Goal: Task Accomplishment & Management: Use online tool/utility

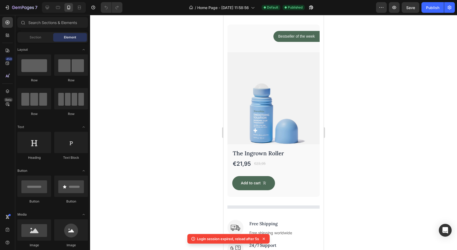
scroll to position [205, 0]
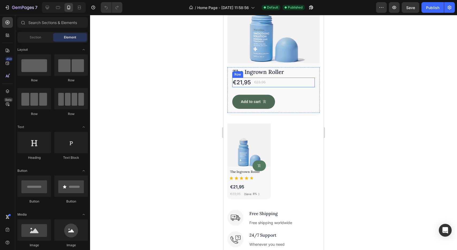
scroll to position [281, 0]
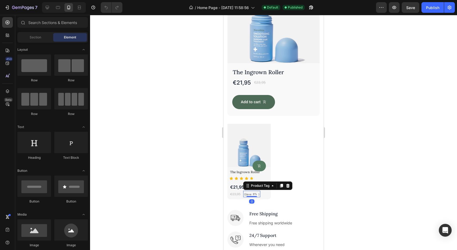
click at [254, 194] on div "8%" at bounding box center [254, 194] width 5 height 5
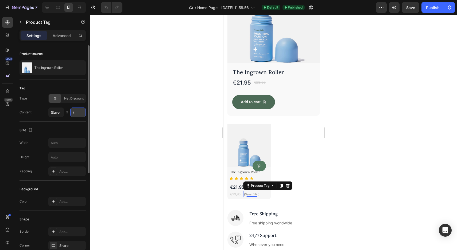
click at [75, 115] on input ")" at bounding box center [77, 113] width 15 height 10
click at [70, 100] on span "Net Discount" at bounding box center [73, 98] width 19 height 5
click at [164, 177] on div at bounding box center [273, 132] width 367 height 235
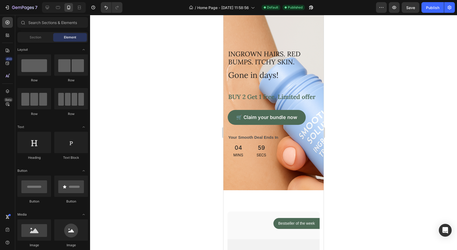
scroll to position [0, 0]
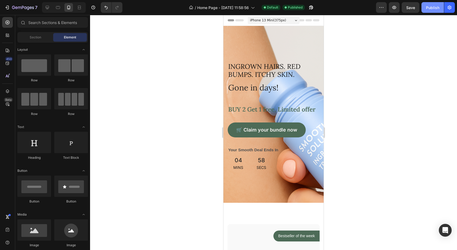
click at [432, 11] on button "Publish" at bounding box center [432, 7] width 22 height 11
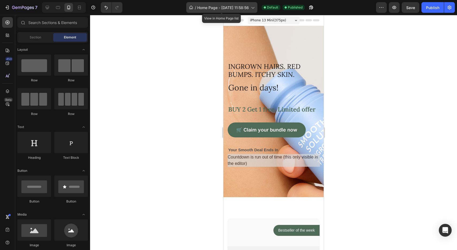
click at [220, 8] on span "Home Page - [DATE] 11:58:56" at bounding box center [223, 8] width 52 height 6
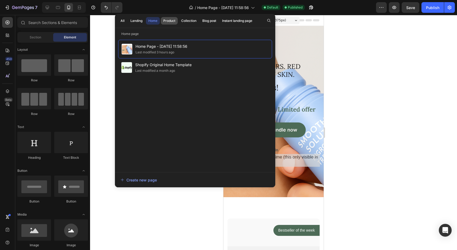
click at [169, 22] on div "Product" at bounding box center [169, 20] width 12 height 5
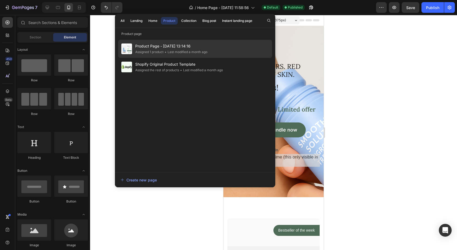
click at [164, 45] on span "Product Page - [DATE] 13:14:16" at bounding box center [171, 46] width 72 height 6
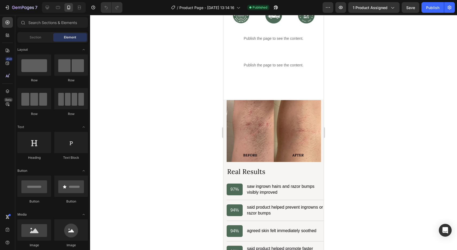
scroll to position [226, 0]
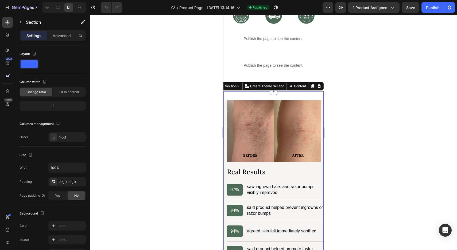
click at [253, 99] on div "Image Real Results Heading 97% saw ingrown hairs and razor bumps visibly improv…" at bounding box center [273, 193] width 100 height 204
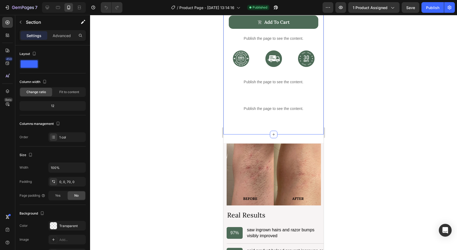
scroll to position [182, 0]
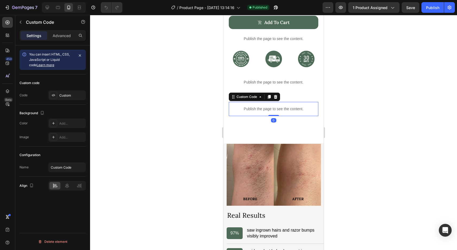
click at [272, 110] on p "Publish the page to see the content." at bounding box center [273, 109] width 89 height 6
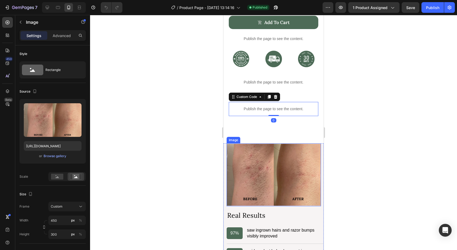
click at [279, 150] on img at bounding box center [273, 174] width 94 height 63
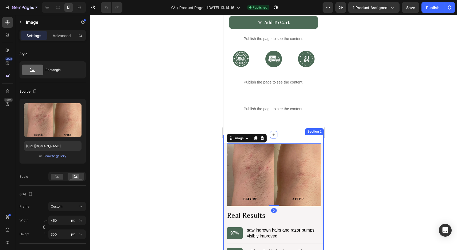
click at [280, 139] on div "Image 0 Real Results Heading 97% saw ingrown hairs and razor bumps visibly impr…" at bounding box center [273, 237] width 100 height 204
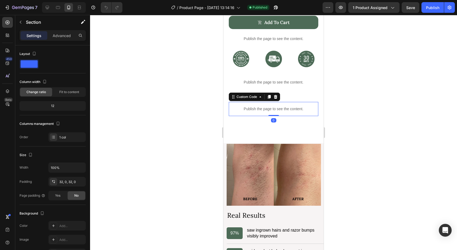
click at [283, 111] on p "Publish the page to see the content." at bounding box center [273, 109] width 89 height 6
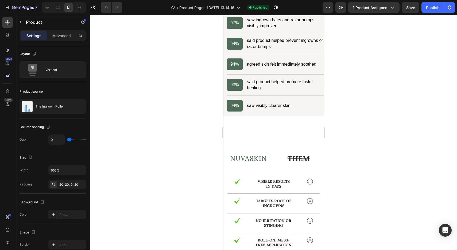
scroll to position [394, 0]
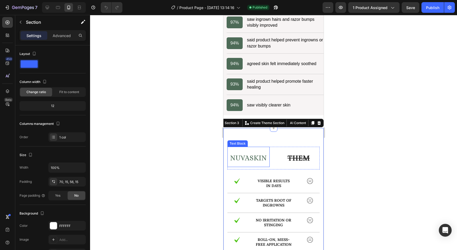
click at [260, 150] on p "NUVASKIN" at bounding box center [248, 156] width 41 height 19
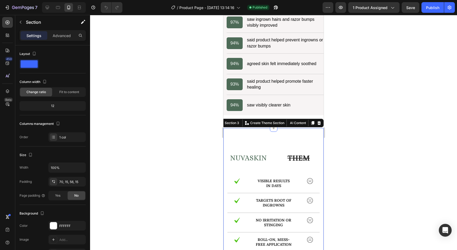
click at [269, 108] on div "saw visibly clearer skin" at bounding box center [269, 105] width 44 height 6
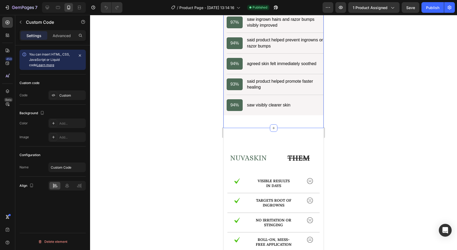
click at [284, 123] on div "Image Real Results Heading 97% saw ingrown hairs and razor bumps visibly improv…" at bounding box center [273, 26] width 100 height 204
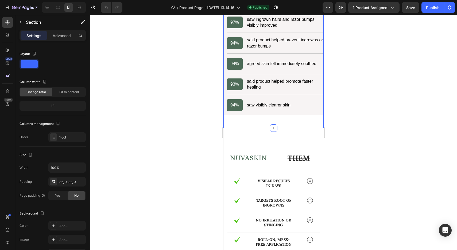
click at [284, 121] on div "Image Real Results Heading 97% saw ingrown hairs and razor bumps visibly improv…" at bounding box center [273, 26] width 100 height 204
click at [77, 93] on span "Fit to content" at bounding box center [69, 92] width 20 height 5
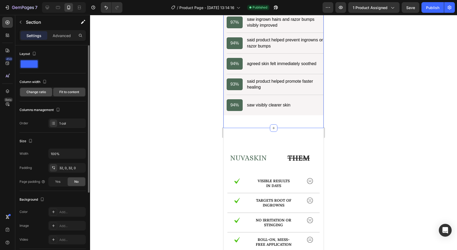
click at [42, 93] on span "Change ratio" at bounding box center [35, 92] width 19 height 5
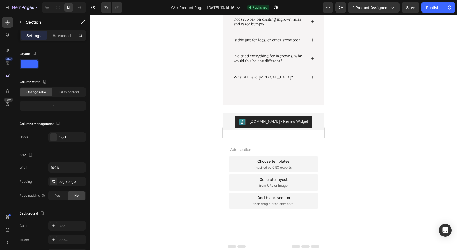
scroll to position [959, 0]
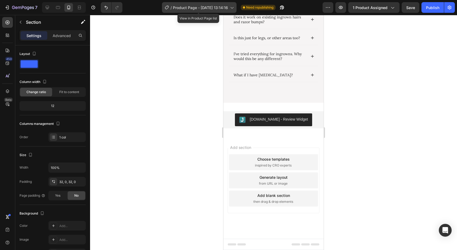
click at [200, 8] on span "Product Page - [DATE] 13:14:16" at bounding box center [200, 8] width 55 height 6
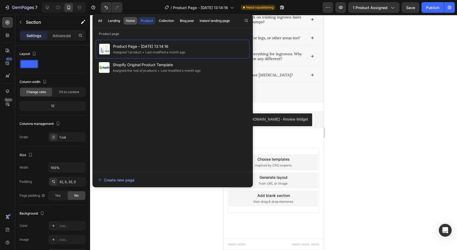
click at [132, 21] on div "Home" at bounding box center [130, 20] width 9 height 5
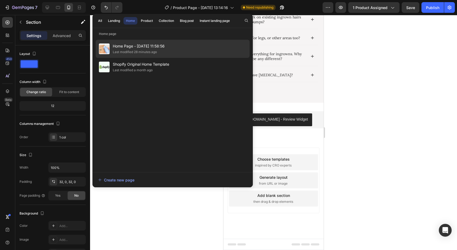
click at [138, 50] on div "Last modified 28 minutes ago" at bounding box center [135, 51] width 44 height 5
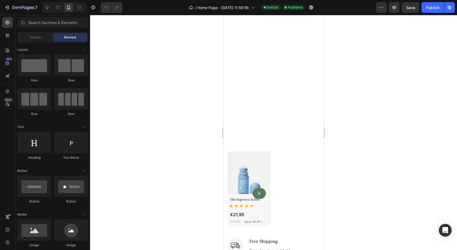
scroll to position [428, 0]
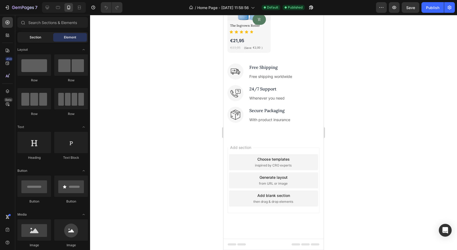
click at [37, 40] on div "Section" at bounding box center [35, 37] width 34 height 9
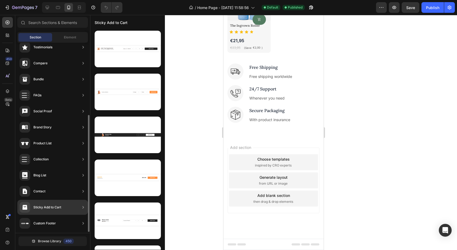
scroll to position [119, 0]
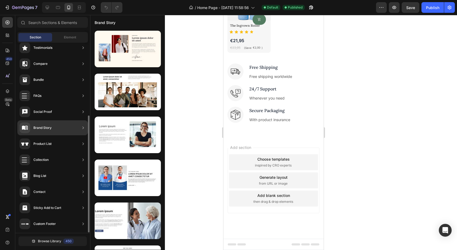
click at [62, 128] on div "Brand Story" at bounding box center [52, 127] width 71 height 15
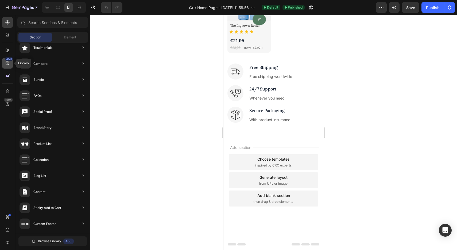
click at [9, 66] on div "450" at bounding box center [7, 63] width 11 height 11
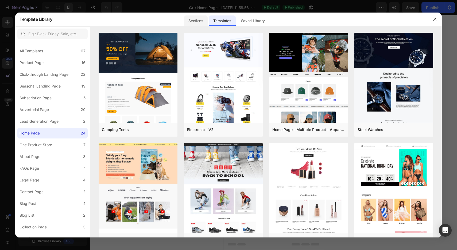
click at [197, 25] on div "Sections" at bounding box center [195, 20] width 23 height 11
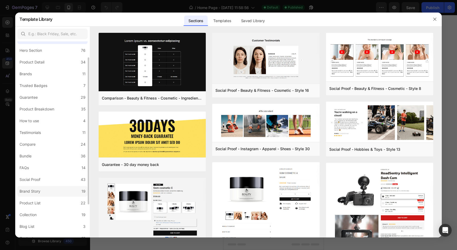
scroll to position [16, 0]
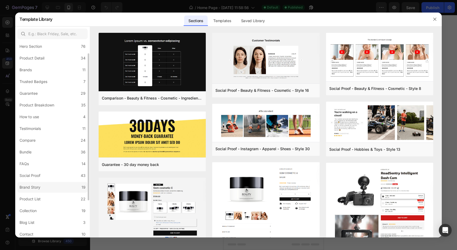
click at [41, 189] on div "Brand Story" at bounding box center [30, 187] width 23 height 6
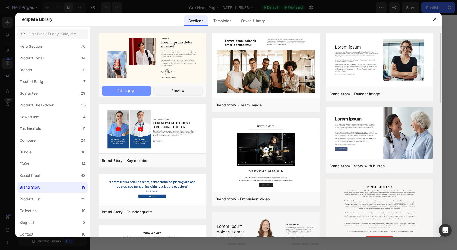
click at [125, 88] on div "Add to page" at bounding box center [126, 90] width 18 height 5
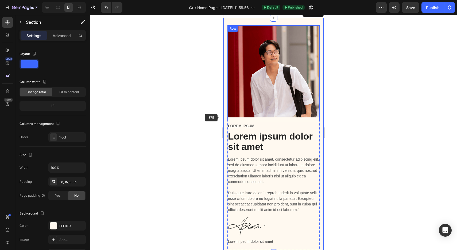
scroll to position [550, 0]
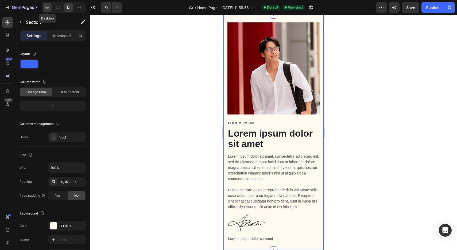
click at [48, 5] on icon at bounding box center [47, 7] width 5 height 5
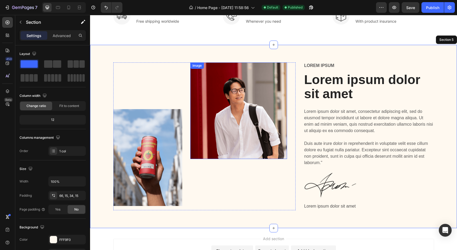
scroll to position [501, 0]
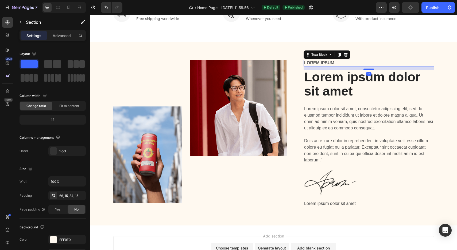
click at [324, 63] on p "Lorem ipsum" at bounding box center [368, 63] width 129 height 6
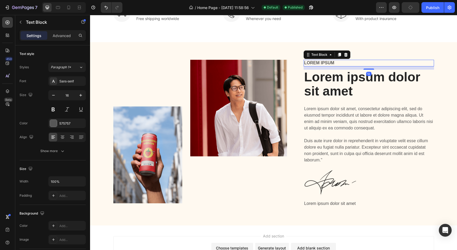
click at [324, 63] on p "Lorem ipsum" at bounding box center [368, 63] width 129 height 6
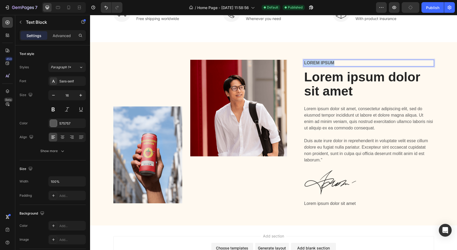
click at [324, 63] on p "Lorem ipsum" at bounding box center [368, 63] width 129 height 6
click at [314, 61] on p "NUVASKIN STORy" at bounding box center [368, 63] width 129 height 6
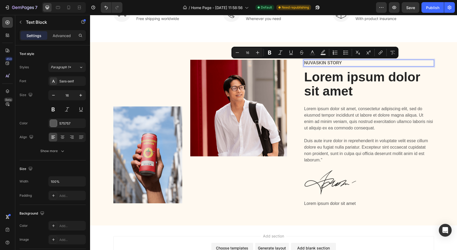
click at [327, 62] on p "NUVASKIN STORy" at bounding box center [368, 63] width 129 height 6
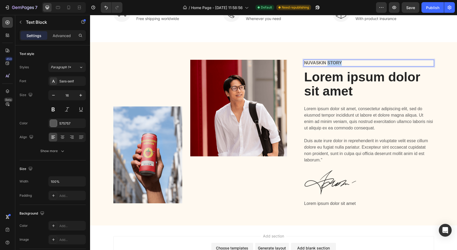
click at [327, 62] on p "NUVASKIN STORy" at bounding box center [368, 63] width 129 height 6
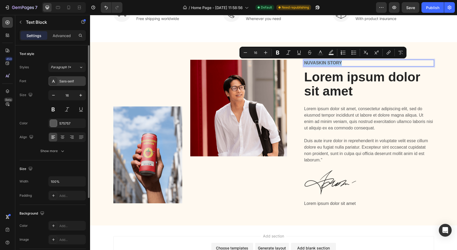
click at [75, 82] on div "Sans-serif" at bounding box center [71, 81] width 25 height 5
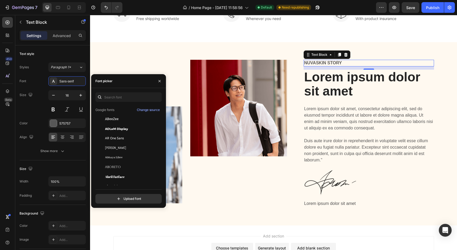
scroll to position [0, 0]
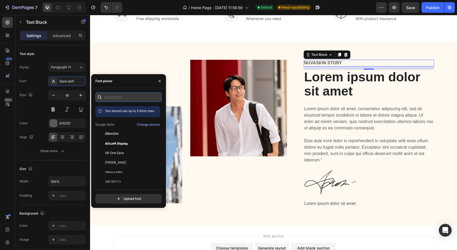
click at [109, 99] on input "text" at bounding box center [128, 97] width 66 height 10
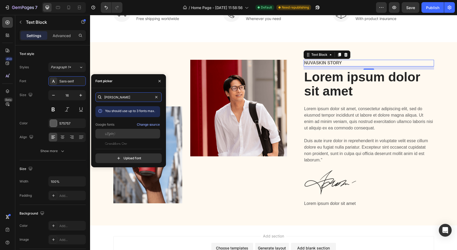
scroll to position [13, 0]
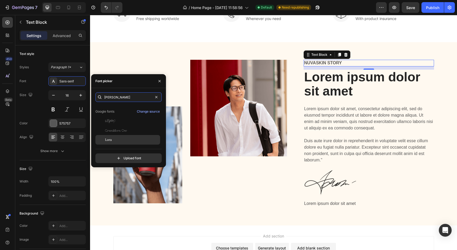
type input "lora"
click at [128, 137] on div "Lora" at bounding box center [127, 140] width 65 height 10
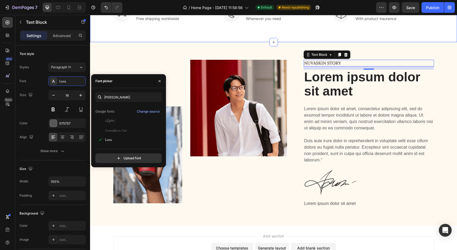
click at [207, 35] on div "Image Free Shipping Text block Free shipping worldwide Text block Row Image 24/…" at bounding box center [273, 23] width 367 height 37
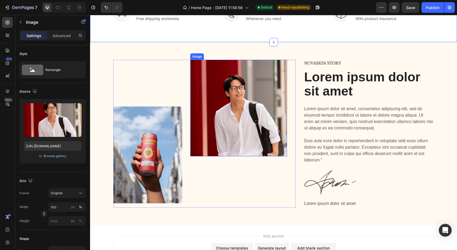
click at [222, 113] on img at bounding box center [238, 108] width 97 height 97
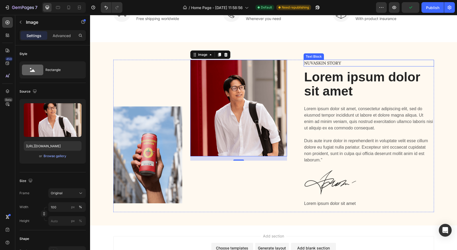
click at [333, 62] on p "NUVASKIN STORy" at bounding box center [368, 63] width 129 height 6
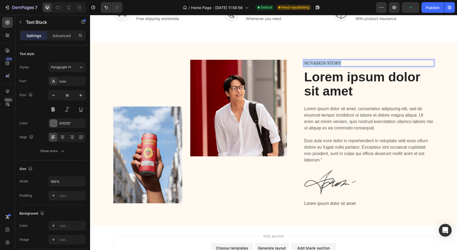
click at [333, 62] on p "NUVASKIN STORy" at bounding box center [368, 63] width 129 height 6
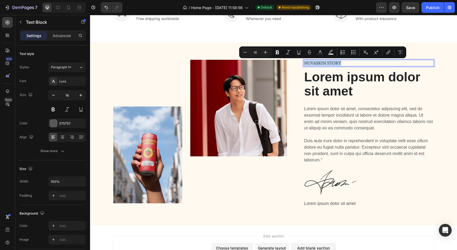
click at [333, 62] on p "NUVASKIN STORy" at bounding box center [368, 63] width 129 height 6
click at [335, 64] on p "NUVASKIN STORy" at bounding box center [368, 63] width 129 height 6
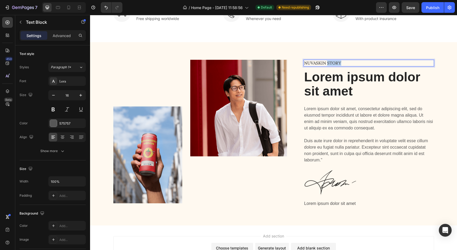
click at [335, 64] on p "NUVASKIN STORy" at bounding box center [368, 63] width 129 height 6
click at [375, 36] on div "Image Free Shipping Text block Free shipping worldwide Text block Row Image 24/…" at bounding box center [273, 23] width 367 height 37
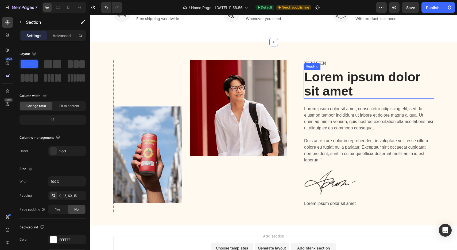
click at [334, 79] on h2 "Lorem ipsum dolor sit amet" at bounding box center [368, 84] width 130 height 29
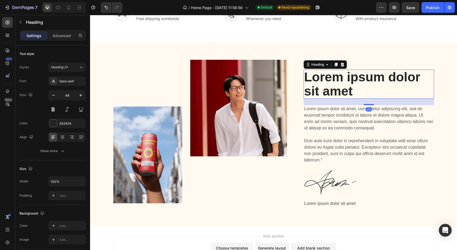
click at [326, 87] on h2 "Lorem ipsum dolor sit amet" at bounding box center [368, 84] width 130 height 29
click at [326, 87] on p "Lorem ipsum dolor sit amet" at bounding box center [368, 84] width 129 height 28
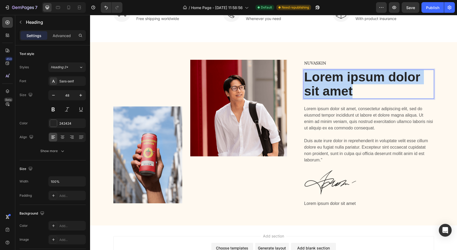
click at [326, 87] on p "Lorem ipsum dolor sit amet" at bounding box center [368, 84] width 129 height 28
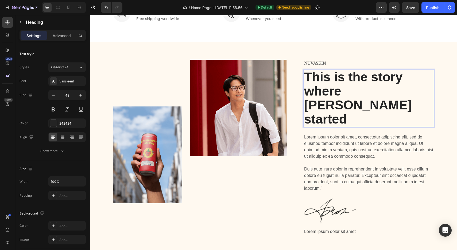
click at [319, 95] on p "This is the story where NUVASKIN started" at bounding box center [368, 98] width 129 height 56
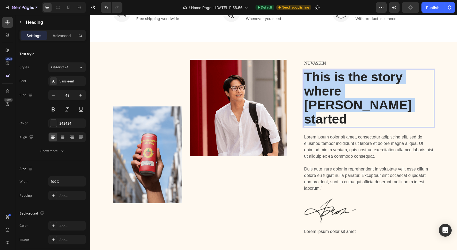
click at [319, 95] on p "This is the story where NUVASKIN started" at bounding box center [368, 98] width 129 height 56
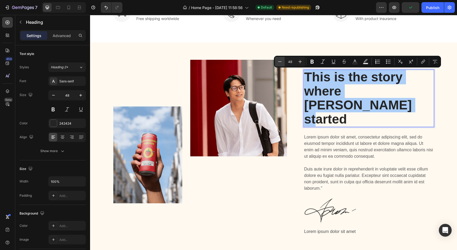
click at [278, 63] on icon "Editor contextual toolbar" at bounding box center [279, 61] width 5 height 5
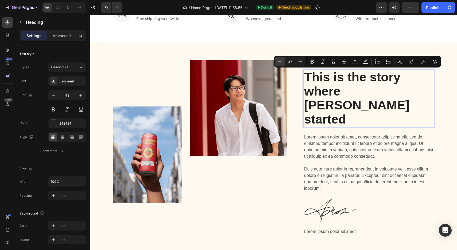
click at [278, 63] on icon "Editor contextual toolbar" at bounding box center [279, 61] width 5 height 5
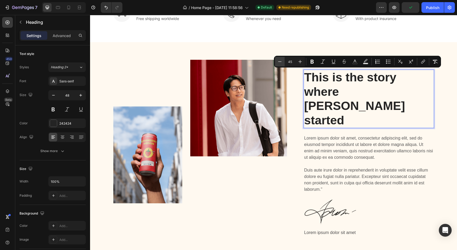
click at [278, 63] on icon "Editor contextual toolbar" at bounding box center [279, 61] width 5 height 5
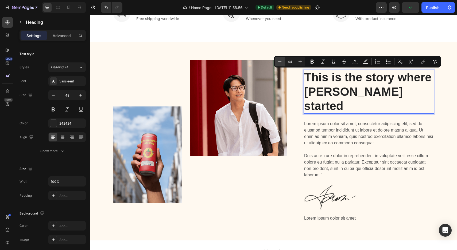
click at [278, 63] on icon "Editor contextual toolbar" at bounding box center [279, 61] width 5 height 5
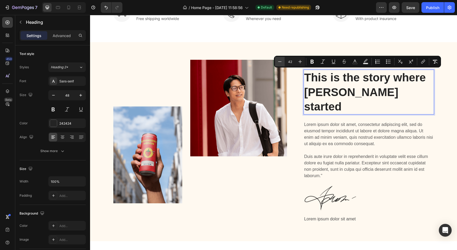
click at [278, 63] on icon "Editor contextual toolbar" at bounding box center [279, 61] width 5 height 5
type input "40"
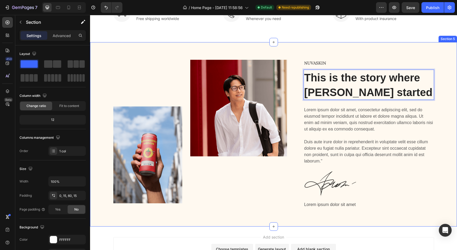
click at [272, 36] on div "Image Free Shipping Text block Free shipping worldwide Text block Row Image 24/…" at bounding box center [273, 23] width 367 height 37
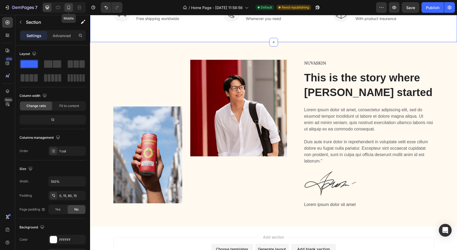
click at [68, 8] on icon at bounding box center [68, 7] width 5 height 5
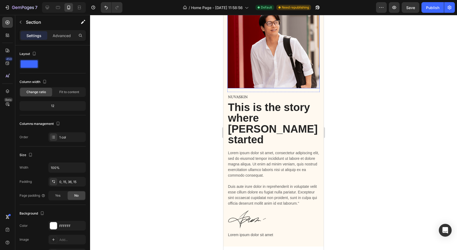
scroll to position [508, 0]
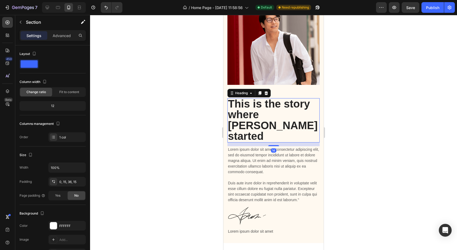
click at [252, 107] on span "This is the story where NUVASKIN started" at bounding box center [273, 120] width 90 height 44
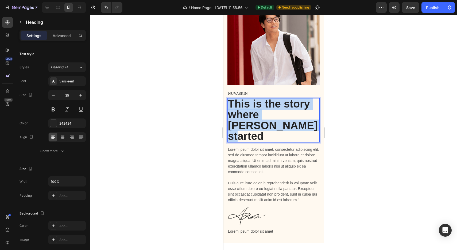
click at [252, 107] on span "This is the story where NUVASKIN started" at bounding box center [273, 120] width 90 height 44
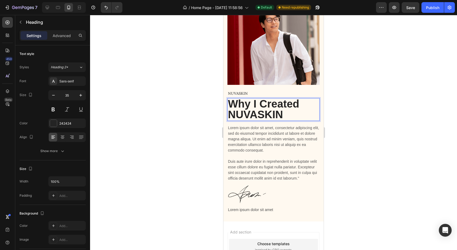
click at [180, 114] on div at bounding box center [273, 132] width 367 height 235
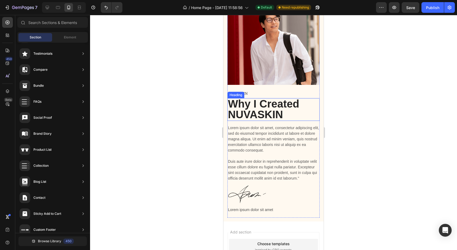
click at [237, 106] on span "Why I Created NUVASKIN" at bounding box center [263, 109] width 71 height 23
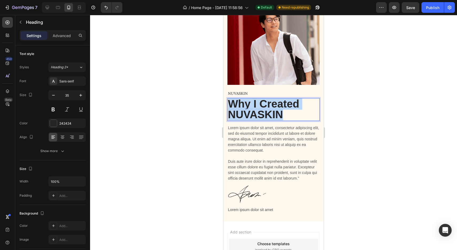
click at [255, 107] on span "Why I Created NUVASKIN" at bounding box center [263, 109] width 71 height 23
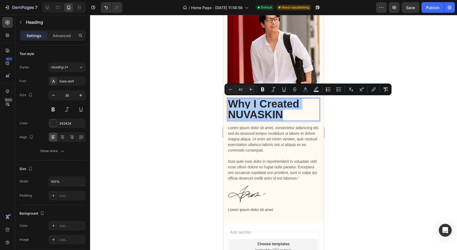
click at [196, 123] on div at bounding box center [273, 132] width 367 height 235
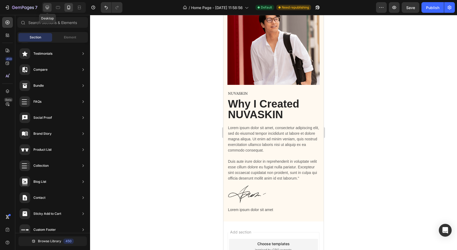
click at [49, 8] on icon at bounding box center [47, 7] width 5 height 5
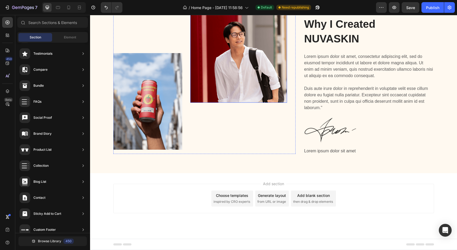
scroll to position [481, 0]
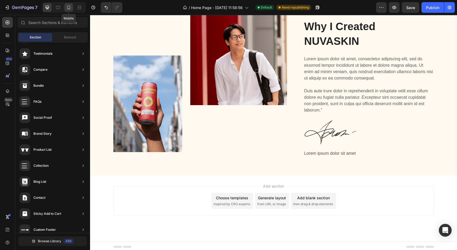
click at [69, 6] on icon at bounding box center [68, 8] width 3 height 4
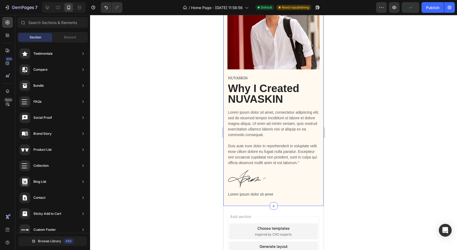
click at [321, 203] on div "Image Image Row NUVASKIN Text Block ⁠⁠⁠⁠⁠⁠⁠ Why I Created NUVASKIN Heading Lore…" at bounding box center [273, 88] width 100 height 236
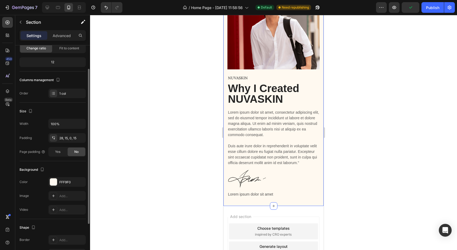
scroll to position [44, 0]
click at [63, 181] on div "FFF9F0" at bounding box center [66, 181] width 15 height 5
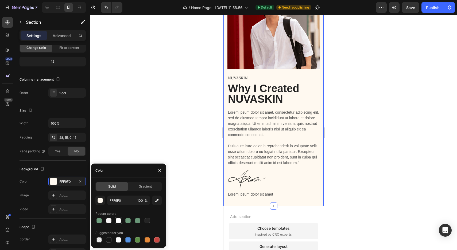
click at [119, 221] on div at bounding box center [118, 220] width 5 height 5
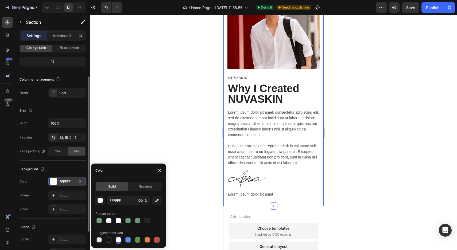
click at [65, 180] on div "FFFFFF" at bounding box center [66, 181] width 15 height 5
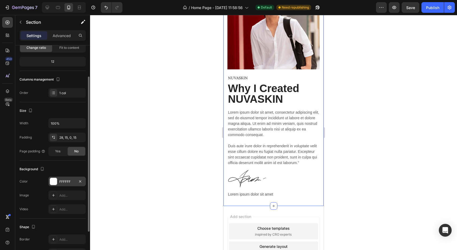
click at [65, 180] on div "FFFFFF" at bounding box center [66, 181] width 15 height 5
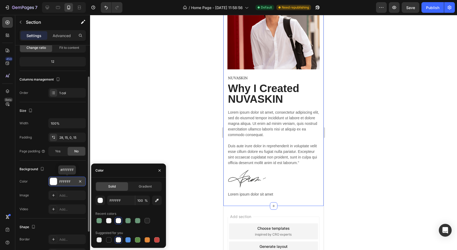
click at [65, 180] on div "FFFFFF" at bounding box center [66, 181] width 15 height 5
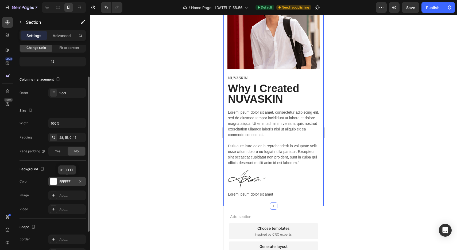
click at [65, 180] on div "FFFFFF" at bounding box center [66, 181] width 15 height 5
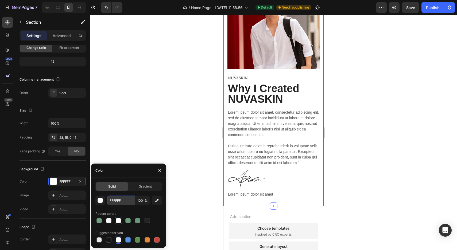
click at [114, 201] on input "FFFFFF" at bounding box center [121, 201] width 28 height 10
paste input "DFA"
type input "FFFDFA"
click at [152, 96] on div at bounding box center [273, 132] width 367 height 235
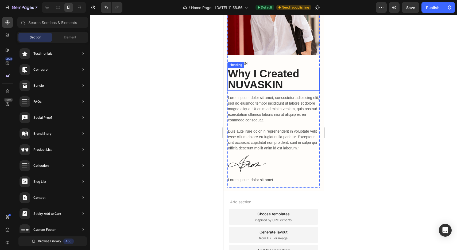
scroll to position [537, 0]
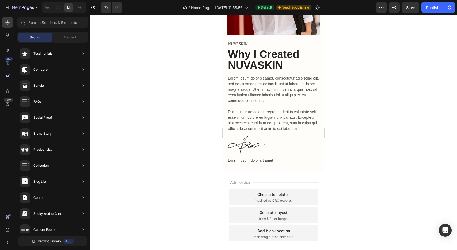
click at [43, 3] on div at bounding box center [64, 7] width 44 height 11
click at [46, 7] on icon at bounding box center [47, 7] width 3 height 3
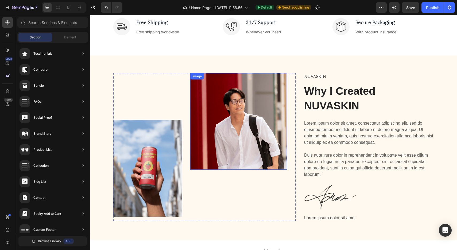
scroll to position [423, 0]
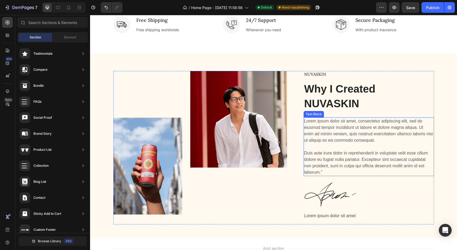
click at [319, 128] on p "Lorem ipsum dolor sit amet, consectetur adipiscing elit, sed do eiusmod tempor …" at bounding box center [368, 147] width 129 height 58
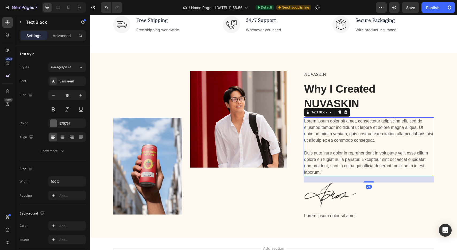
click at [323, 126] on p "Lorem ipsum dolor sit amet, consectetur adipiscing elit, sed do eiusmod tempor …" at bounding box center [368, 147] width 129 height 58
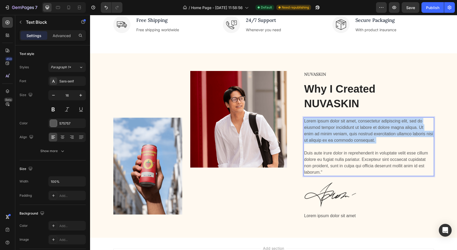
click at [323, 126] on p "Lorem ipsum dolor sit amet, consectetur adipiscing elit, sed do eiusmod tempor …" at bounding box center [368, 147] width 129 height 58
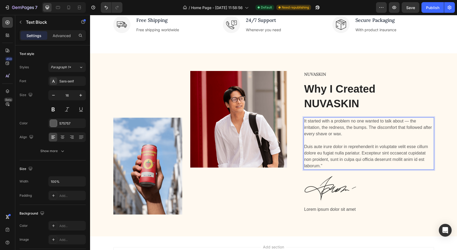
click at [409, 122] on p "It started with a problem no one wanted to talk about — the irritation, the red…" at bounding box center [368, 127] width 129 height 19
click at [340, 135] on p "It started with a problem no one wanted to talk about, the irritation, the redn…" at bounding box center [368, 127] width 129 height 19
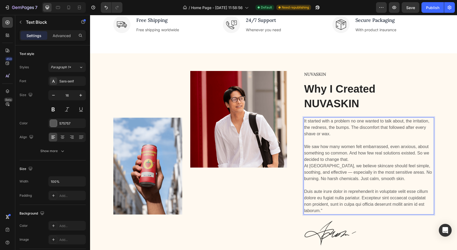
click at [339, 141] on p "Rich Text Editor. Editing area: main" at bounding box center [368, 140] width 129 height 6
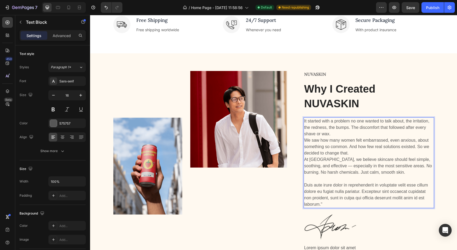
click at [333, 167] on p "At NUVASKIN, we believe skincare should feel simple, soothing, and effective — …" at bounding box center [368, 166] width 129 height 19
click at [71, 8] on icon at bounding box center [68, 7] width 5 height 5
type input "14"
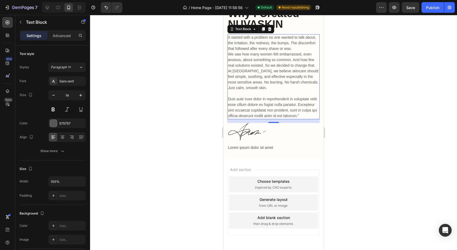
scroll to position [585, 0]
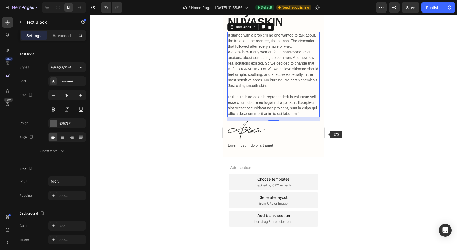
click at [351, 101] on div at bounding box center [273, 132] width 367 height 235
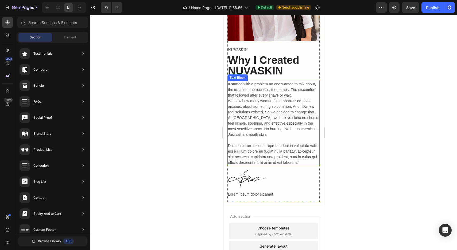
scroll to position [535, 0]
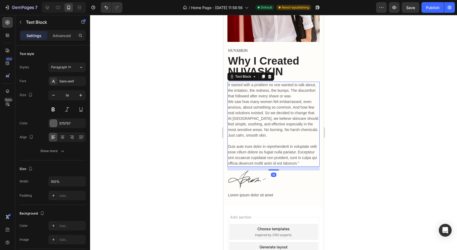
click at [315, 113] on p "We saw how many women felt embarrassed, even anxious, about something so common…" at bounding box center [273, 107] width 91 height 17
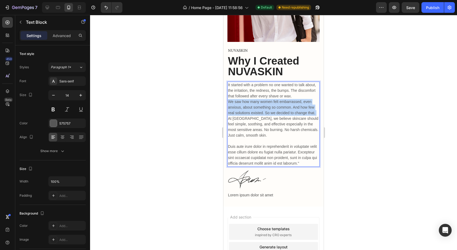
click at [315, 113] on p "We saw how many women felt embarrassed, even anxious, about something so common…" at bounding box center [273, 107] width 91 height 17
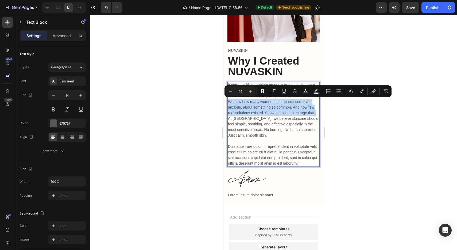
click at [315, 113] on p "We saw how many women felt embarrassed, even anxious, about something so common…" at bounding box center [273, 107] width 91 height 17
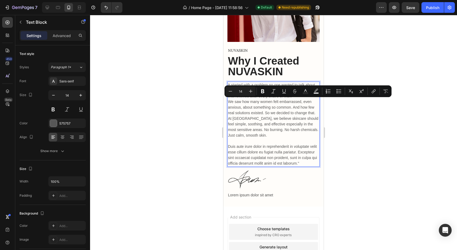
click at [318, 116] on p "At NUVASKIN, we believe skincare should feel simple, soothing, and effective es…" at bounding box center [273, 127] width 91 height 22
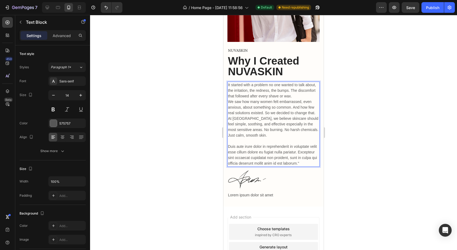
click at [315, 112] on p "We saw how many women felt embarrassed, even anxious, about something so common…" at bounding box center [273, 107] width 91 height 17
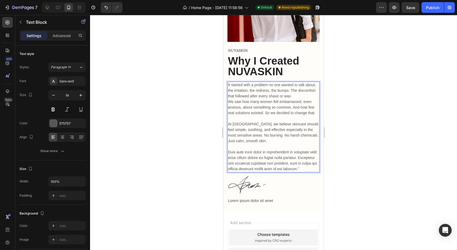
click at [298, 96] on p "It started with a problem no one wanted to talk about, the irritation, the redn…" at bounding box center [273, 90] width 91 height 17
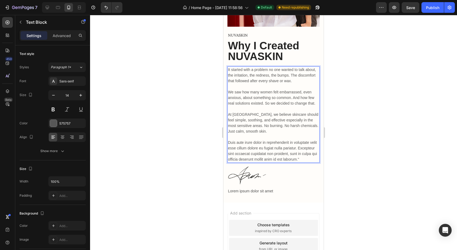
scroll to position [552, 0]
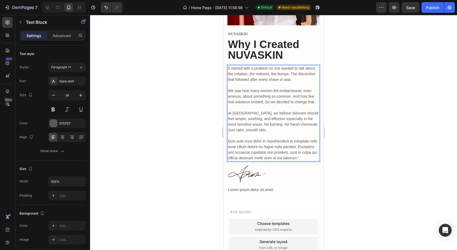
click at [241, 146] on p "Duis aute irure dolor in reprehenderit in voluptate velit esse cillum dolore eu…" at bounding box center [273, 147] width 91 height 28
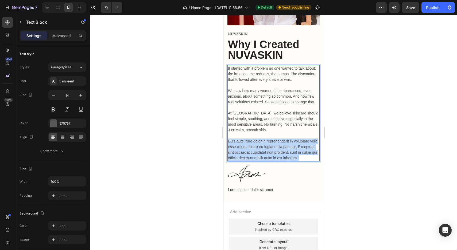
click at [241, 146] on p "Duis aute irure dolor in reprehenderit in voluptate velit esse cillum dolore eu…" at bounding box center [273, 147] width 91 height 28
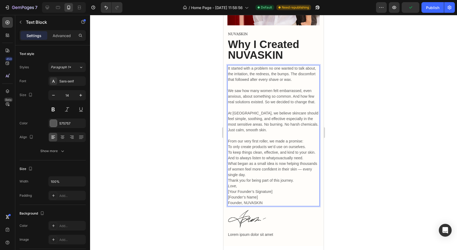
click at [307, 158] on p "From our very first roller, we made a promise: To only create products we’d use…" at bounding box center [273, 147] width 91 height 28
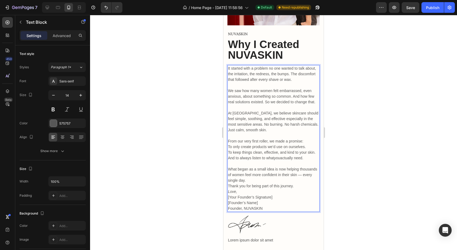
click at [302, 175] on p "What began as a small idea is now helping thousands of women feel more confiden…" at bounding box center [273, 175] width 91 height 17
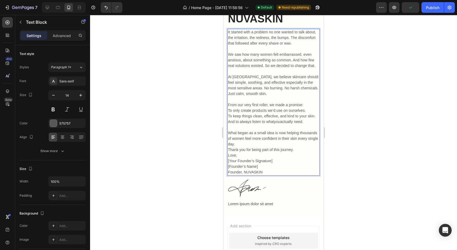
scroll to position [587, 0]
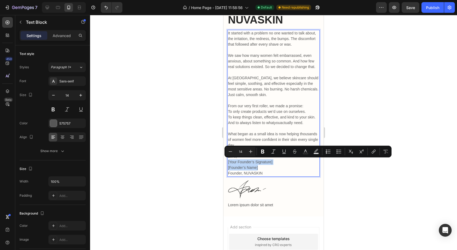
drag, startPoint x: 259, startPoint y: 168, endPoint x: 228, endPoint y: 162, distance: 30.9
click at [228, 162] on p "Love, [Your Founder’s Signature] [Founder’s Name] Founder, NUVASKIN" at bounding box center [273, 165] width 91 height 22
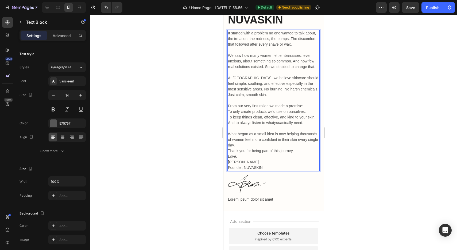
click at [246, 157] on p "Love, Sophie Hart Founder, NUVASKIN" at bounding box center [273, 162] width 91 height 17
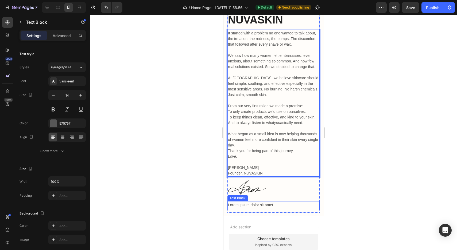
click at [250, 205] on p "Lorem ipsum dolor sit amet" at bounding box center [273, 205] width 91 height 7
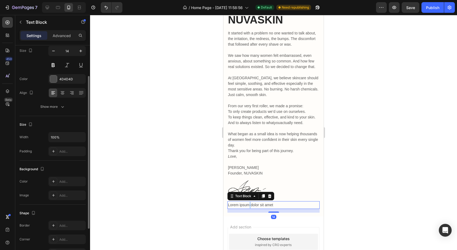
click at [250, 205] on p "Lorem ipsum dolor sit amet" at bounding box center [273, 205] width 91 height 7
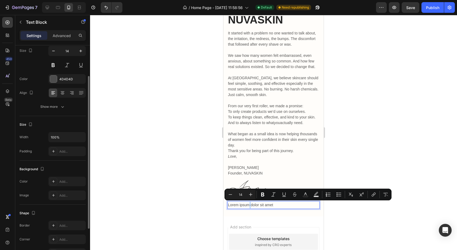
click at [250, 205] on p "Lorem ipsum dolor sit amet" at bounding box center [273, 205] width 91 height 7
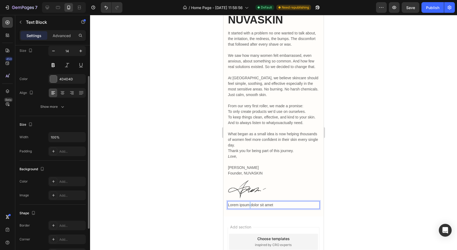
click at [250, 205] on p "Lorem ipsum dolor sit amet" at bounding box center [273, 205] width 91 height 7
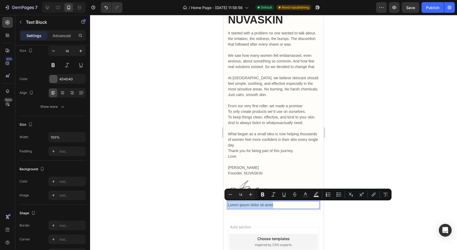
click at [250, 205] on p "Lorem ipsum dolor sit amet" at bounding box center [273, 205] width 91 height 7
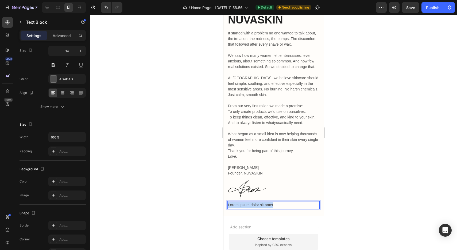
click at [250, 205] on p "Lorem ipsum dolor sit amet" at bounding box center [273, 205] width 91 height 7
click at [202, 183] on div at bounding box center [273, 132] width 367 height 235
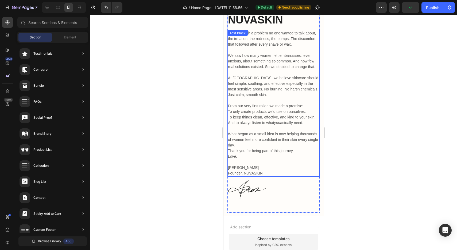
click at [238, 174] on p "⁠⁠⁠⁠⁠⁠⁠ Sophie Hart Founder, NUVASKIN" at bounding box center [273, 167] width 91 height 17
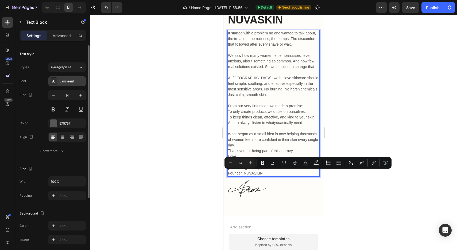
click at [64, 81] on div "Sans-serif" at bounding box center [71, 81] width 25 height 5
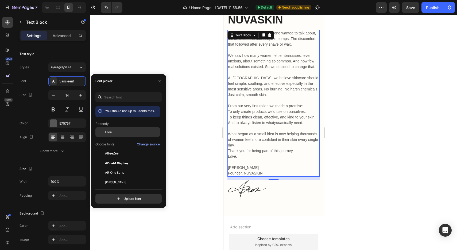
click at [124, 131] on div "Lora" at bounding box center [132, 132] width 54 height 5
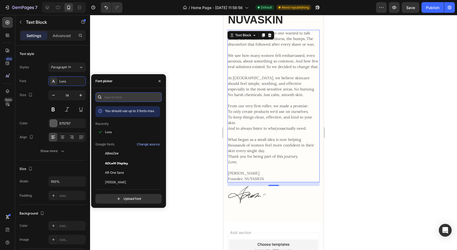
click at [119, 99] on input "text" at bounding box center [128, 97] width 66 height 10
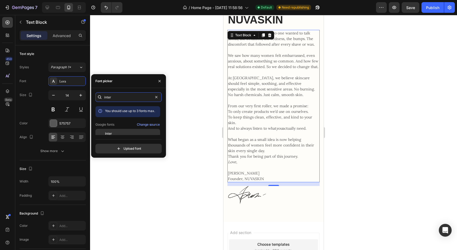
type input "inter"
click at [128, 135] on div "Inter" at bounding box center [132, 133] width 54 height 5
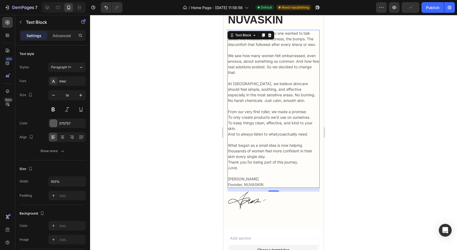
click at [171, 61] on div at bounding box center [273, 132] width 367 height 235
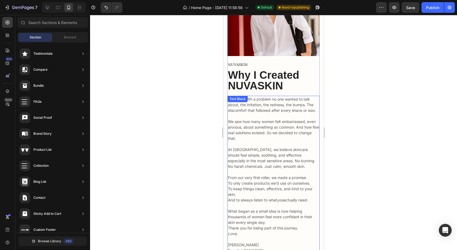
scroll to position [521, 0]
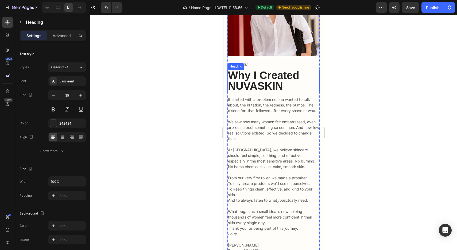
click at [253, 77] on span "Why I Created NUVASKIN" at bounding box center [263, 80] width 71 height 23
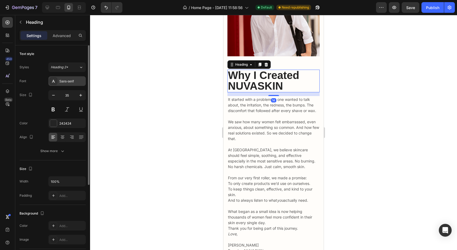
click at [71, 81] on div "Sans-serif" at bounding box center [71, 81] width 25 height 5
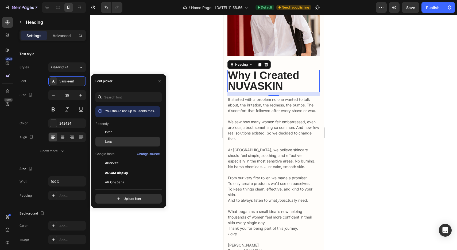
click at [108, 140] on span "Lora" at bounding box center [108, 141] width 7 height 5
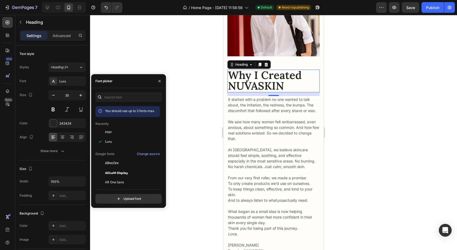
click at [131, 54] on div at bounding box center [273, 132] width 367 height 235
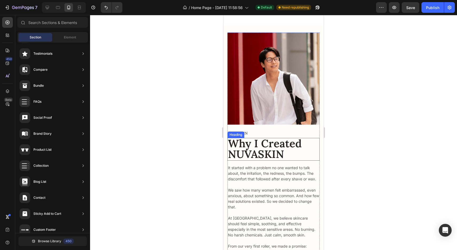
scroll to position [452, 0]
click at [54, 11] on div at bounding box center [58, 7] width 9 height 9
click at [50, 10] on div at bounding box center [47, 7] width 9 height 9
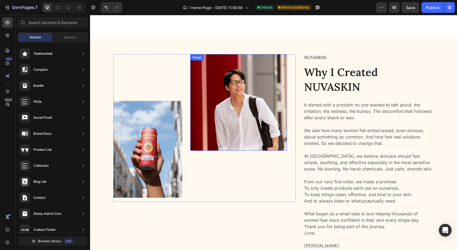
scroll to position [416, 0]
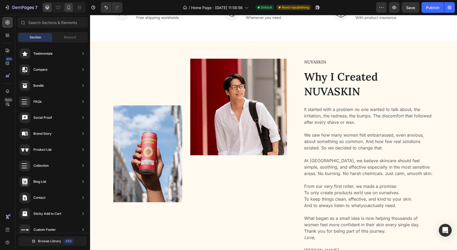
click at [68, 10] on icon at bounding box center [68, 7] width 5 height 5
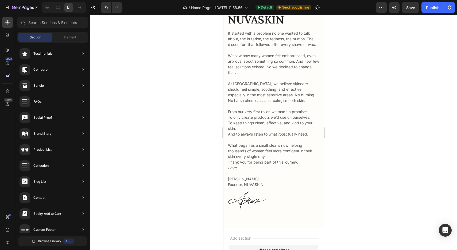
scroll to position [590, 0]
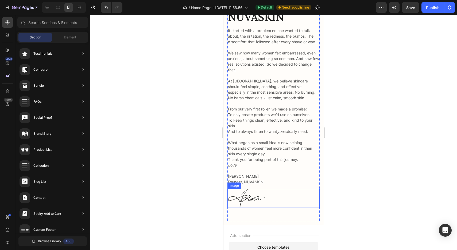
click at [251, 198] on img at bounding box center [246, 198] width 39 height 19
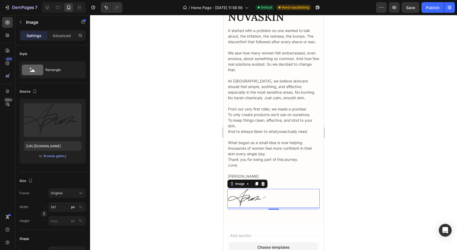
click at [67, 17] on img at bounding box center [33, 15] width 67 height 4
type input "#fffdf9"
click at [251, 201] on img at bounding box center [246, 198] width 39 height 19
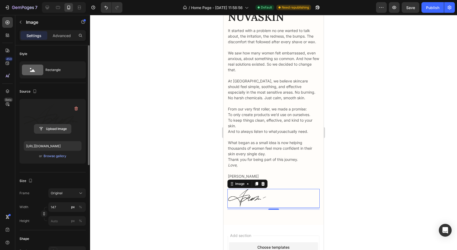
click at [64, 126] on input "file" at bounding box center [52, 128] width 37 height 9
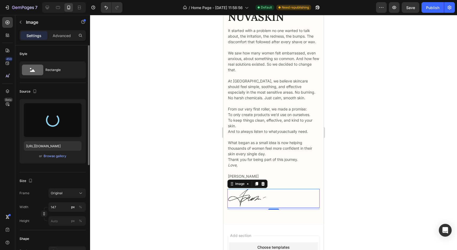
type input "https://cdn.shopify.com/s/files/1/0967/8412/2205/files/gempages_575829496934957…"
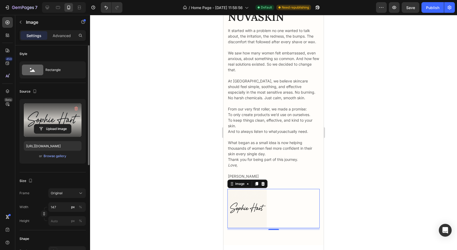
click at [183, 130] on div at bounding box center [273, 132] width 367 height 235
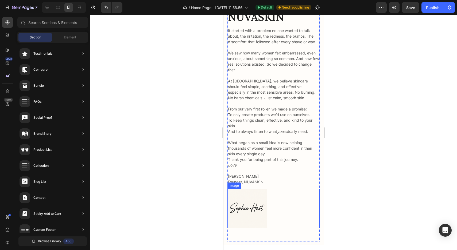
click at [257, 218] on img at bounding box center [246, 208] width 39 height 39
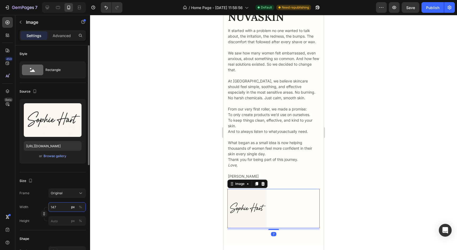
click at [66, 204] on input "147" at bounding box center [66, 207] width 37 height 10
click at [61, 218] on p "Full 100%" at bounding box center [65, 220] width 31 height 5
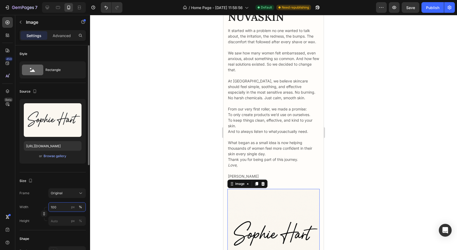
click at [62, 212] on input "100" at bounding box center [66, 207] width 37 height 10
type input "120"
click at [69, 194] on div "Original" at bounding box center [64, 193] width 26 height 5
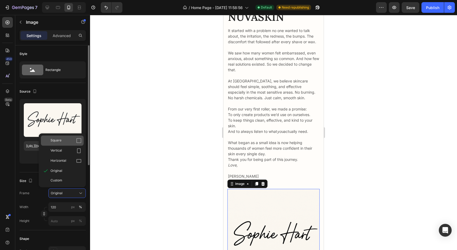
click at [60, 140] on span "Square" at bounding box center [55, 140] width 11 height 5
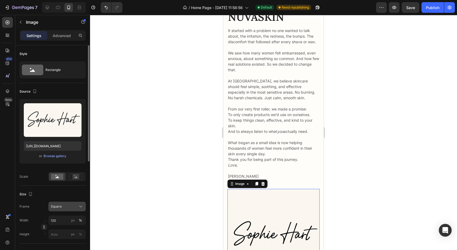
click at [65, 210] on button "Square" at bounding box center [66, 207] width 37 height 10
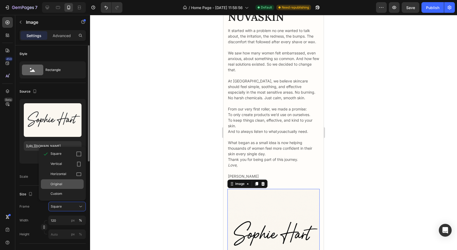
click at [65, 186] on div "Original" at bounding box center [65, 184] width 31 height 5
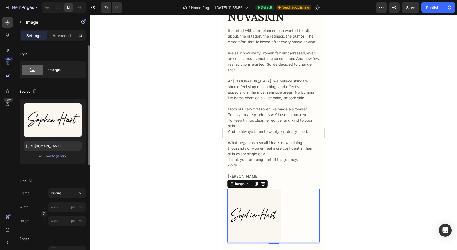
click at [160, 175] on div at bounding box center [273, 132] width 367 height 235
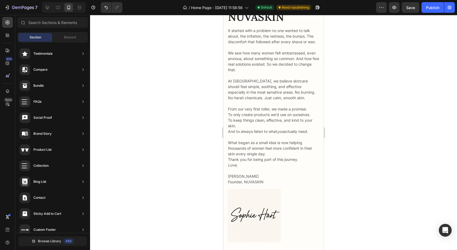
click at [3, 6] on button "X" at bounding box center [1, 3] width 3 height 6
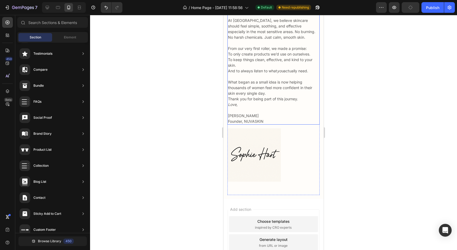
scroll to position [656, 0]
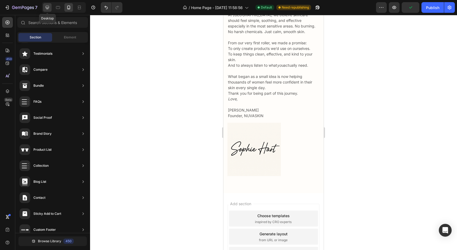
click at [49, 9] on icon at bounding box center [47, 7] width 5 height 5
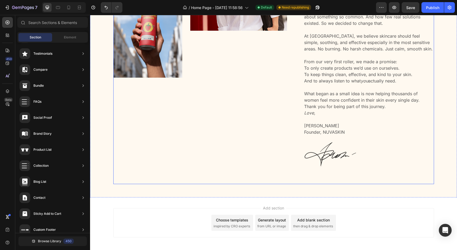
scroll to position [582, 0]
click at [328, 153] on img at bounding box center [329, 156] width 53 height 26
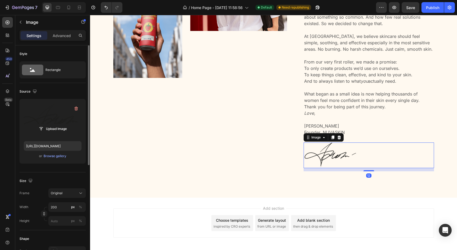
click at [58, 124] on label at bounding box center [53, 120] width 58 height 34
click at [58, 124] on input "file" at bounding box center [52, 128] width 37 height 9
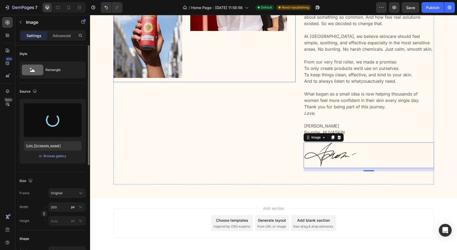
type input "https://cdn.shopify.com/s/files/1/0967/8412/2205/files/gempages_575829496934957…"
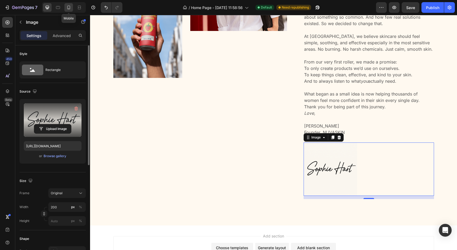
click at [70, 5] on icon at bounding box center [68, 7] width 5 height 5
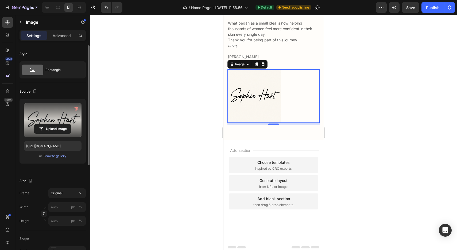
scroll to position [712, 0]
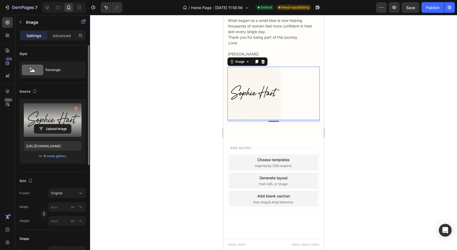
click at [400, 129] on div at bounding box center [273, 132] width 367 height 235
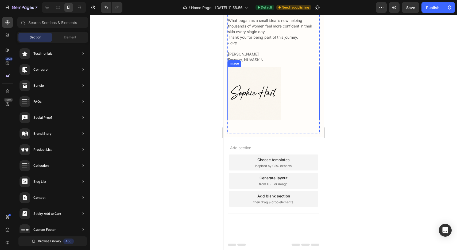
click at [249, 89] on img at bounding box center [253, 93] width 53 height 53
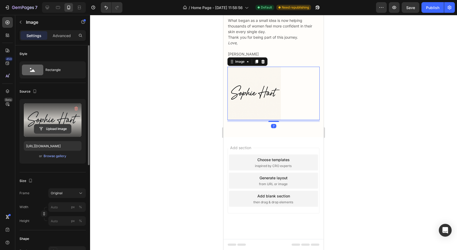
click at [59, 132] on input "file" at bounding box center [52, 128] width 37 height 9
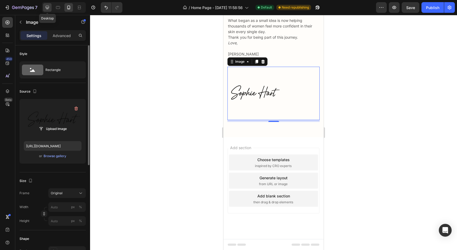
click at [48, 7] on icon at bounding box center [47, 7] width 3 height 3
type input "https://cdn.shopify.com/s/files/1/0967/8412/2205/files/gempages_575829496934957…"
type input "200"
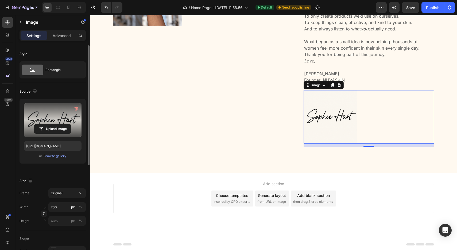
click at [338, 111] on img at bounding box center [329, 116] width 53 height 53
click at [249, 135] on div "Image Image Row" at bounding box center [204, 21] width 182 height 278
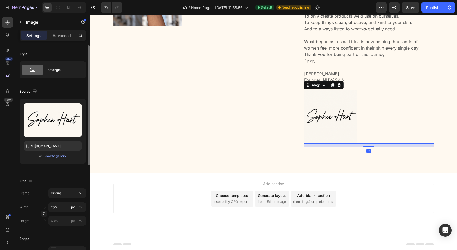
click at [337, 107] on img at bounding box center [329, 116] width 53 height 53
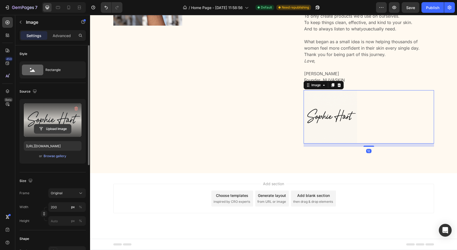
click at [65, 130] on input "file" at bounding box center [52, 128] width 37 height 9
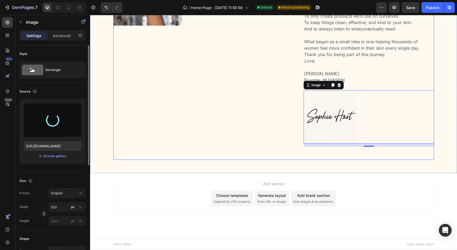
type input "https://cdn.shopify.com/s/files/1/0967/8412/2205/files/gempages_575829496934957…"
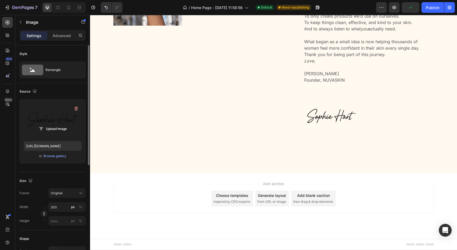
click at [373, 179] on div "Add section Choose templates inspired by CRO experts Generate layout from URL o…" at bounding box center [273, 206] width 367 height 66
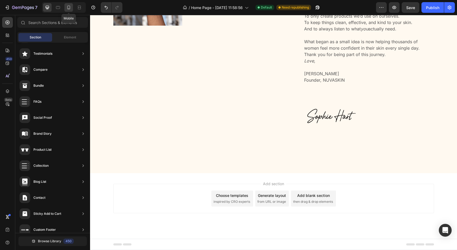
click at [68, 8] on icon at bounding box center [68, 7] width 5 height 5
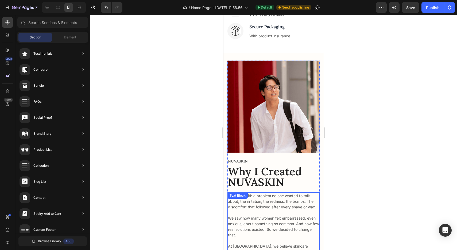
scroll to position [424, 0]
click at [276, 90] on img at bounding box center [273, 107] width 92 height 92
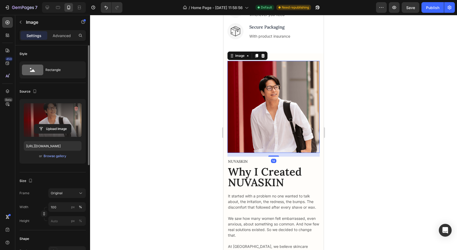
click at [54, 123] on label at bounding box center [53, 120] width 58 height 34
click at [54, 124] on input "file" at bounding box center [52, 128] width 37 height 9
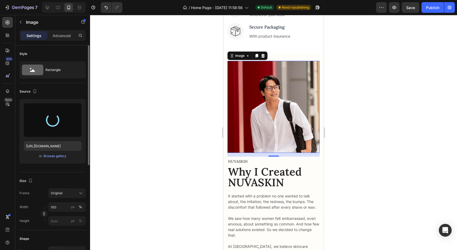
type input "https://cdn.shopify.com/s/files/1/0967/8412/2205/files/gempages_575829496934957…"
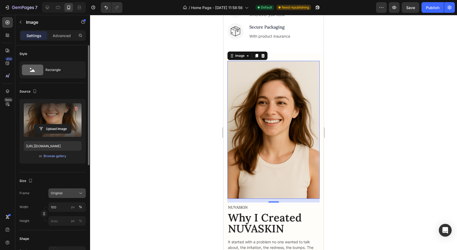
click at [64, 191] on div "Original" at bounding box center [64, 193] width 26 height 5
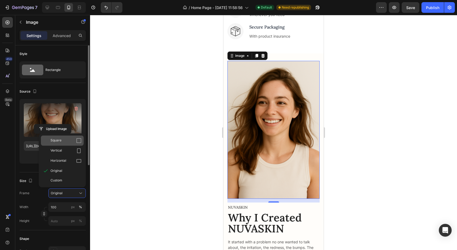
click at [69, 138] on div "Square" at bounding box center [62, 141] width 43 height 10
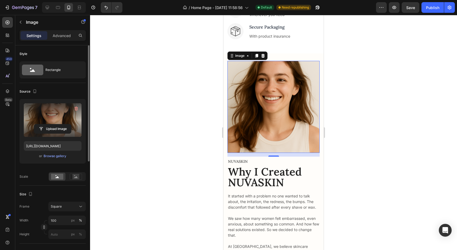
click at [60, 201] on div "Size Frame Square Width 100 px % Height px %" at bounding box center [52, 215] width 66 height 58
click at [60, 209] on span "Square" at bounding box center [56, 206] width 11 height 5
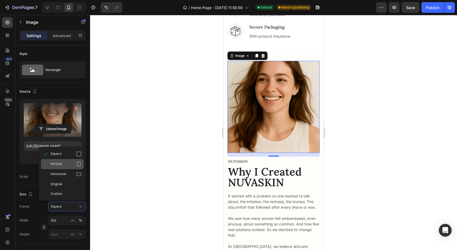
click at [67, 164] on div "Vertical" at bounding box center [65, 164] width 31 height 5
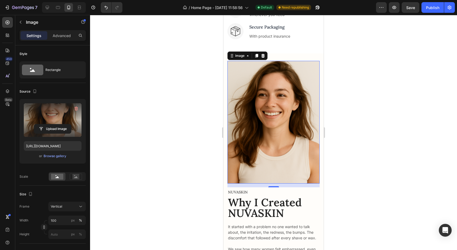
click at [181, 110] on div at bounding box center [273, 132] width 367 height 235
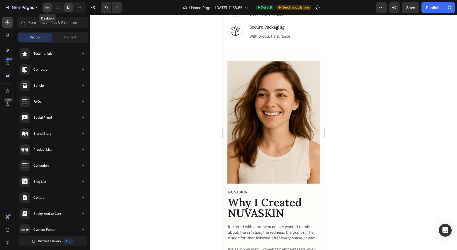
click at [46, 5] on icon at bounding box center [47, 7] width 5 height 5
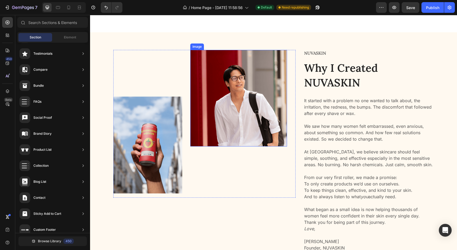
click at [242, 81] on img at bounding box center [238, 98] width 97 height 97
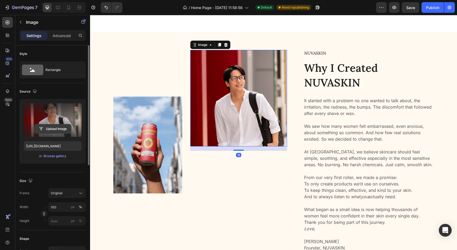
click at [63, 128] on input "file" at bounding box center [52, 128] width 37 height 9
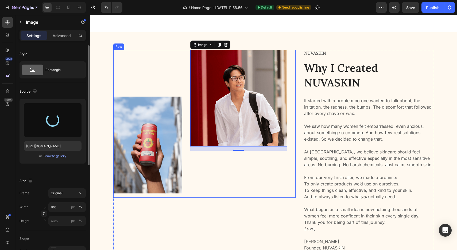
type input "https://cdn.shopify.com/s/files/1/0967/8412/2205/files/gempages_575829496934957…"
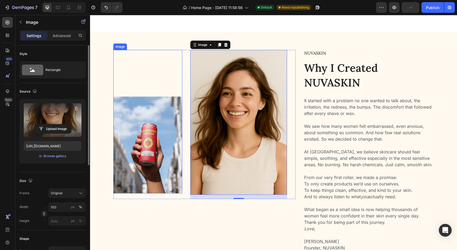
click at [150, 127] on img at bounding box center [147, 145] width 69 height 97
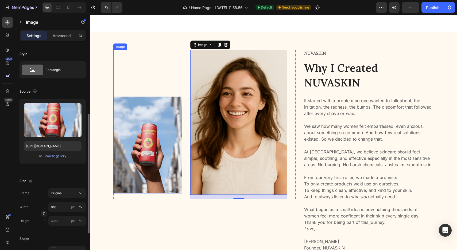
scroll to position [44, 0]
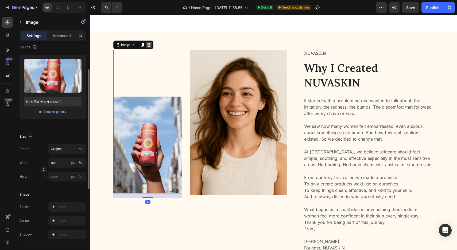
click at [147, 46] on icon at bounding box center [149, 45] width 4 height 4
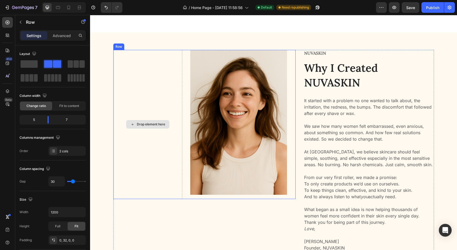
click at [149, 100] on div "Drop element here" at bounding box center [147, 124] width 69 height 149
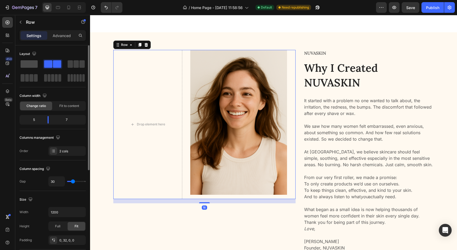
click at [33, 64] on span at bounding box center [29, 63] width 17 height 7
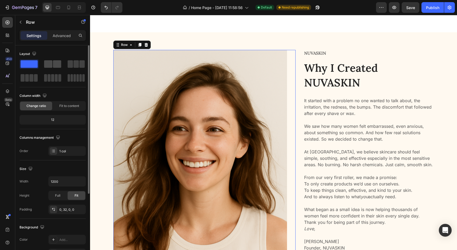
click at [45, 62] on span at bounding box center [48, 63] width 8 height 7
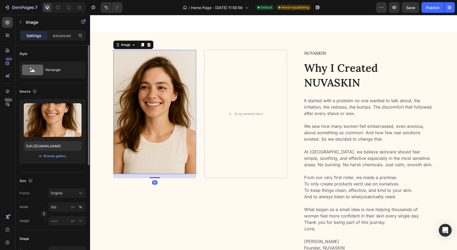
click at [148, 82] on img at bounding box center [154, 112] width 83 height 124
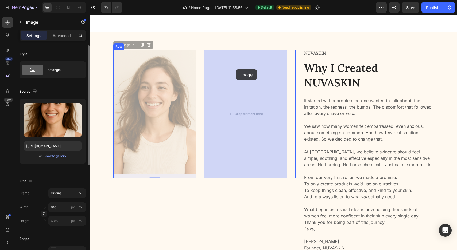
drag, startPoint x: 162, startPoint y: 65, endPoint x: 236, endPoint y: 70, distance: 73.6
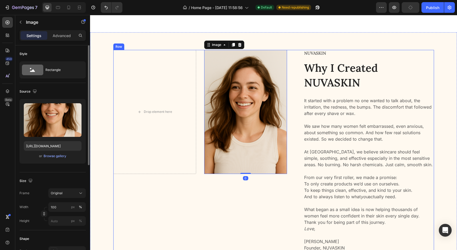
click at [205, 207] on div "Drop element here Image 0 Row" at bounding box center [204, 189] width 182 height 278
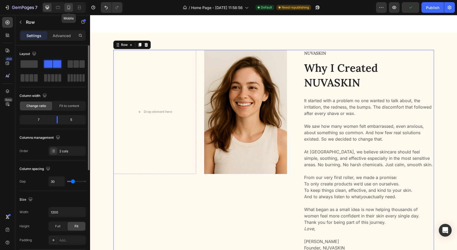
click at [68, 6] on icon at bounding box center [68, 7] width 5 height 5
type input "0"
type input "100%"
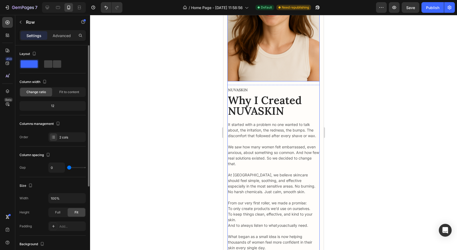
scroll to position [544, 0]
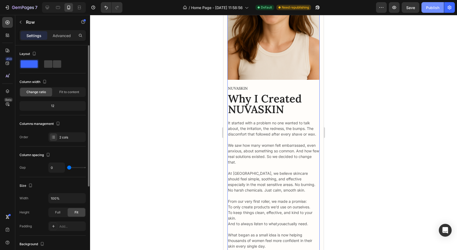
click at [432, 5] on div "Publish" at bounding box center [432, 8] width 13 height 6
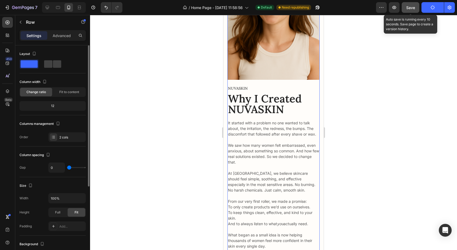
click at [417, 7] on button "Save" at bounding box center [410, 7] width 18 height 11
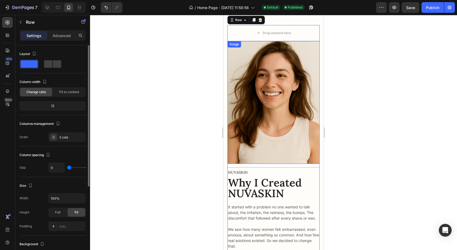
scroll to position [460, 0]
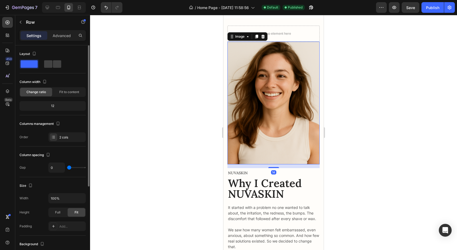
click at [271, 83] on img at bounding box center [273, 103] width 92 height 123
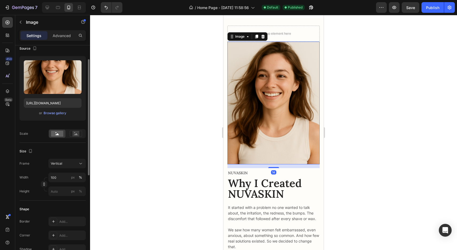
scroll to position [44, 0]
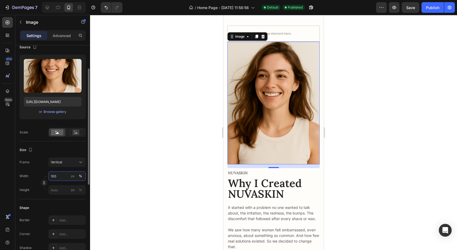
click at [65, 179] on input "100" at bounding box center [66, 176] width 37 height 10
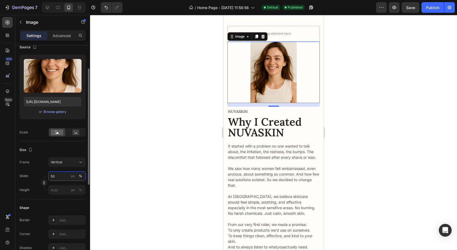
type input "5"
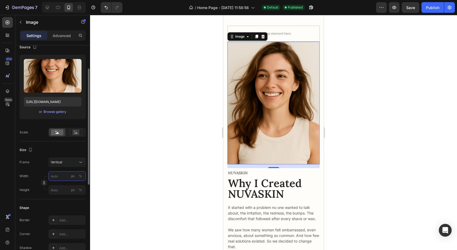
type input "8"
type input "11"
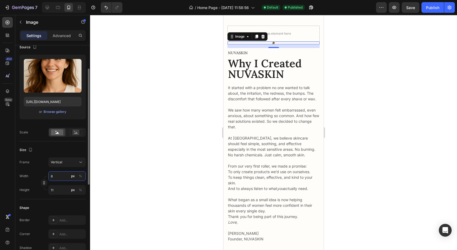
type input "80"
type input "107"
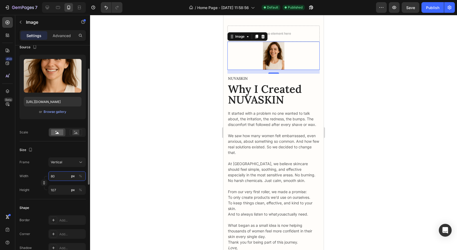
type input "8"
type input "11"
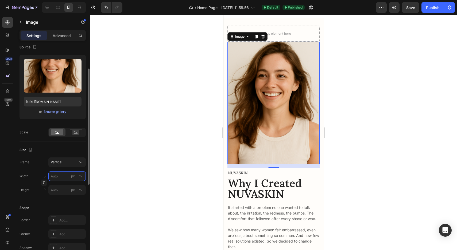
type input "2"
type input "3"
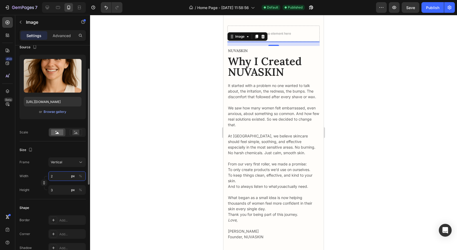
type input "20"
type input "27"
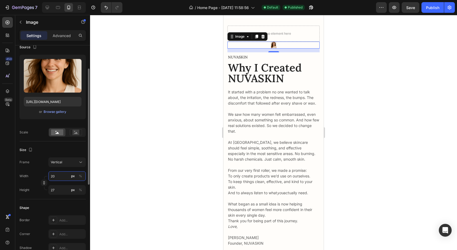
type input "2"
type input "3"
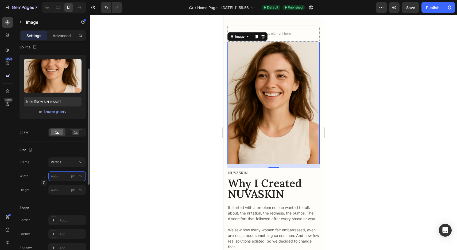
type input "9"
type input "12"
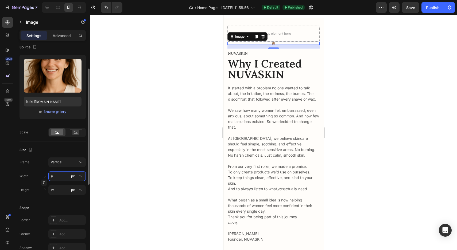
type input "90"
type input "120"
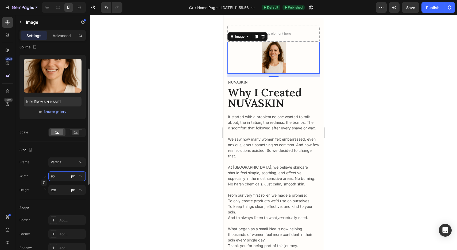
type input "9"
type input "12"
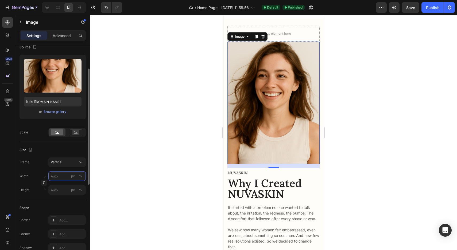
type input "1"
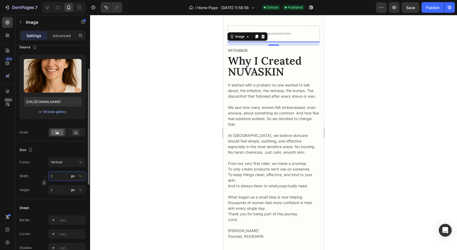
type input "10"
type input "13"
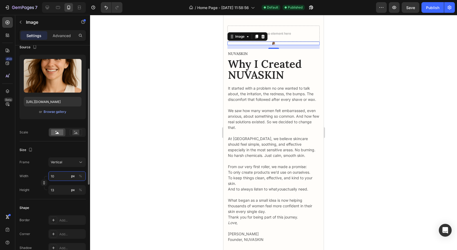
type input "100"
type input "133"
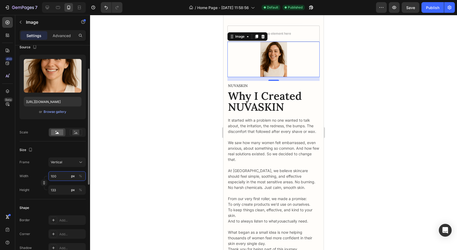
type input "10"
type input "13"
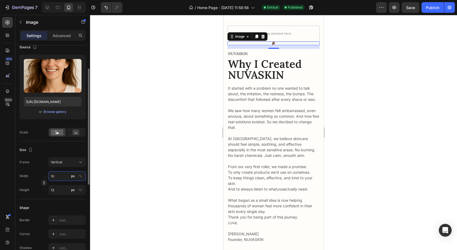
type input "1"
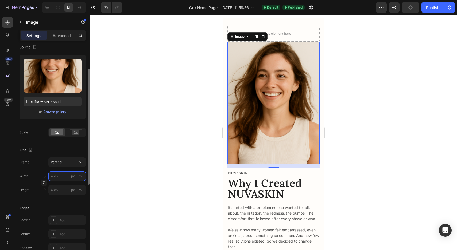
type input "2"
type input "3"
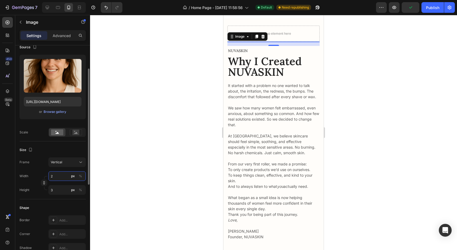
type input "20"
type input "27"
type input "200"
type input "267"
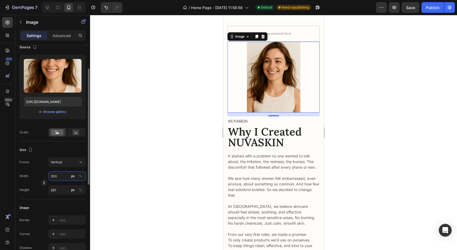
type input "20"
type input "27"
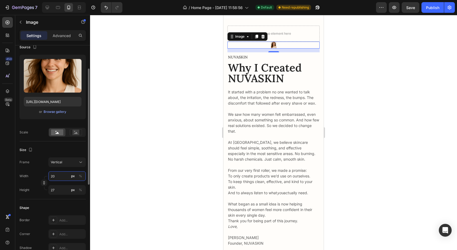
type input "2"
type input "3"
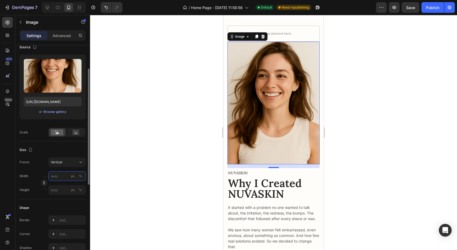
type input "3"
type input "4"
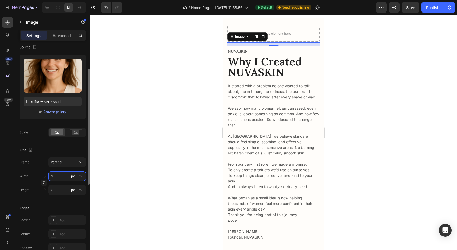
type input "30"
type input "40"
type input "300"
type input "400"
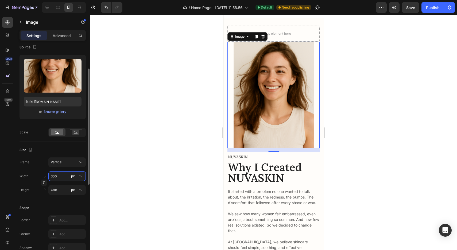
type input "30"
type input "40"
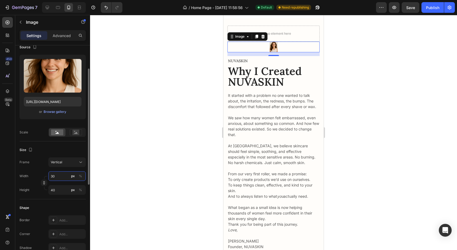
type input "3"
type input "4"
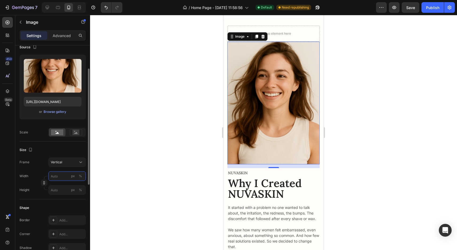
type input "2"
type input "3"
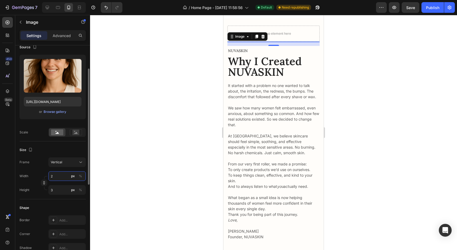
type input "25"
type input "33"
type input "250"
type input "333"
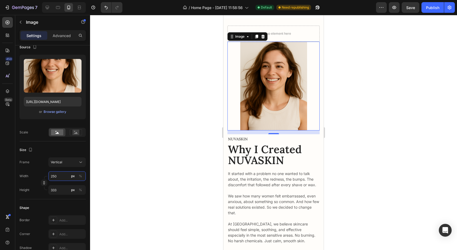
type input "250"
click at [131, 118] on div at bounding box center [273, 132] width 367 height 235
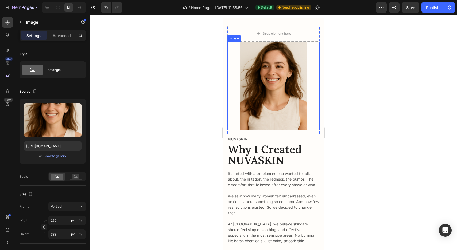
click at [257, 108] on img at bounding box center [273, 86] width 67 height 89
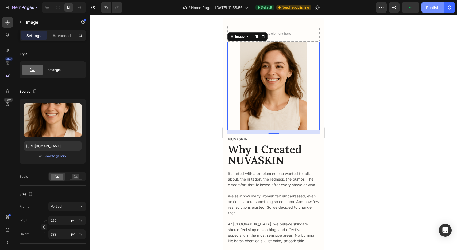
click at [426, 7] on button "Publish" at bounding box center [432, 7] width 22 height 11
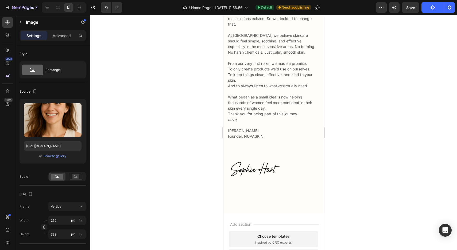
scroll to position [652, 0]
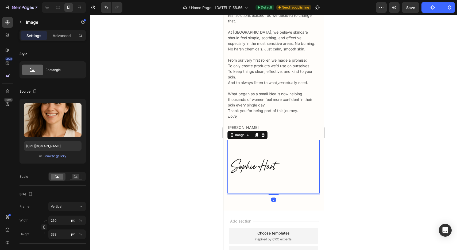
click at [258, 146] on img at bounding box center [253, 166] width 53 height 53
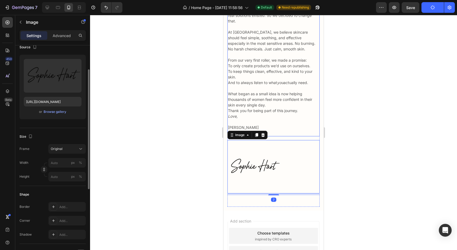
click at [275, 133] on p "Sophie Hart Founder, NUVASKIN" at bounding box center [273, 127] width 91 height 17
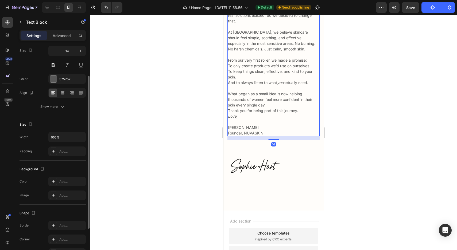
scroll to position [0, 0]
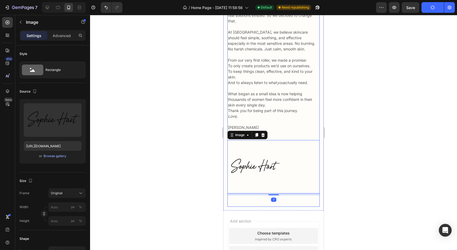
click at [276, 138] on div "NUVASKIN Text Block ⁠⁠⁠⁠⁠⁠⁠ Why I Created NUVASKIN Heading It started with a pr…" at bounding box center [273, 75] width 92 height 263
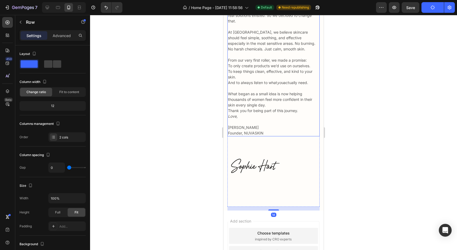
click at [277, 132] on p "Sophie Hart Founder, NUVASKIN" at bounding box center [273, 127] width 91 height 17
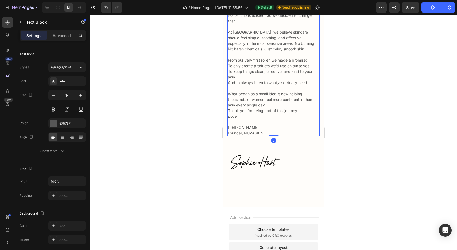
drag, startPoint x: 275, startPoint y: 139, endPoint x: 277, endPoint y: 131, distance: 8.9
click at [277, 131] on div "It started with a problem no one wanted to talk about, the irritation, the redn…" at bounding box center [273, 57] width 92 height 158
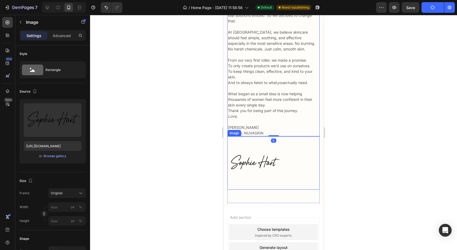
click at [264, 150] on img at bounding box center [253, 162] width 53 height 53
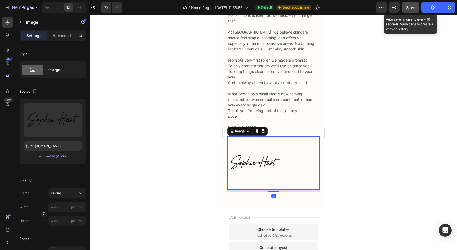
click at [413, 9] on span "Save" at bounding box center [410, 7] width 9 height 5
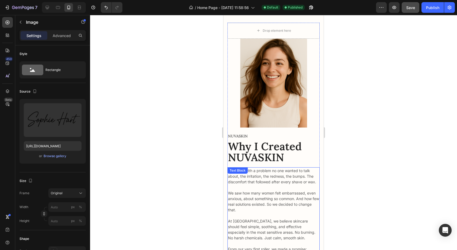
scroll to position [462, 0]
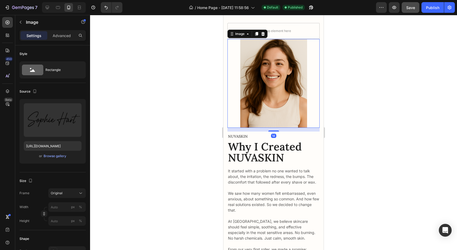
click at [275, 69] on img at bounding box center [273, 83] width 67 height 89
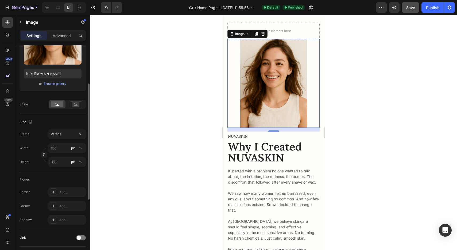
scroll to position [74, 0]
click at [67, 190] on div "Add..." at bounding box center [71, 191] width 25 height 5
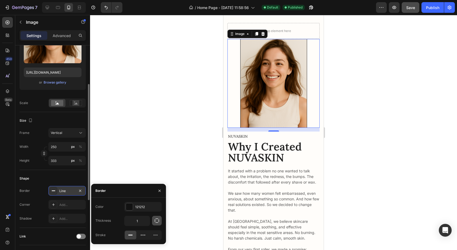
click at [157, 222] on icon "button" at bounding box center [157, 221] width 4 height 4
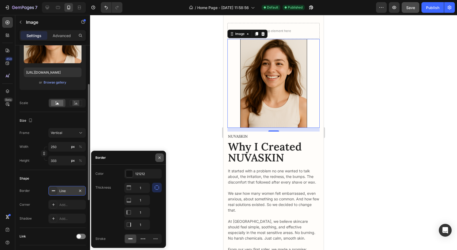
click at [161, 154] on button "button" at bounding box center [159, 158] width 9 height 9
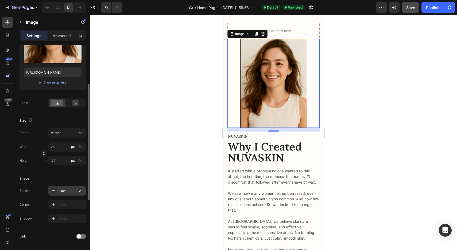
click at [161, 154] on div at bounding box center [273, 132] width 367 height 235
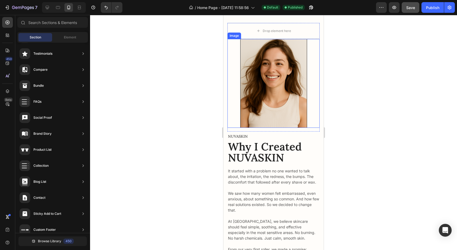
click at [259, 79] on img at bounding box center [273, 83] width 67 height 89
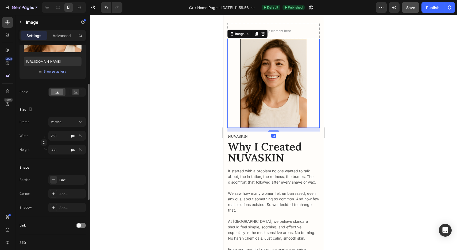
scroll to position [84, 0]
click at [80, 181] on icon "button" at bounding box center [80, 180] width 4 height 4
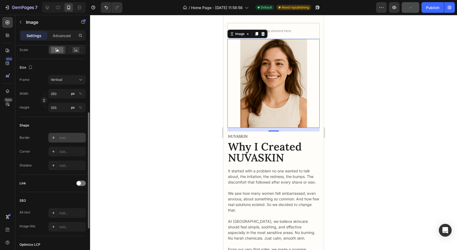
scroll to position [126, 0]
click at [59, 154] on div "Add..." at bounding box center [66, 152] width 37 height 10
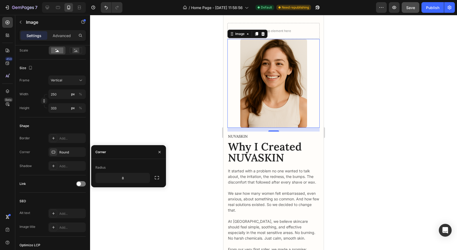
click at [160, 119] on div at bounding box center [273, 132] width 367 height 235
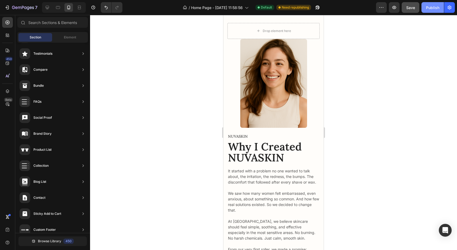
click at [427, 10] on button "Publish" at bounding box center [432, 7] width 22 height 11
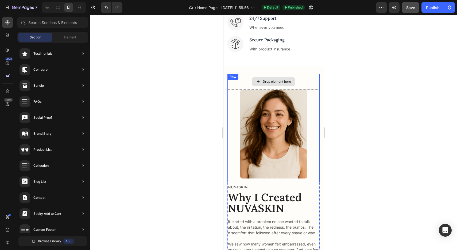
scroll to position [407, 0]
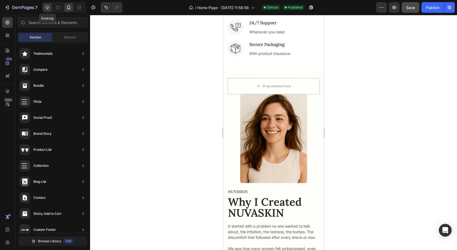
click at [44, 6] on div at bounding box center [47, 7] width 9 height 9
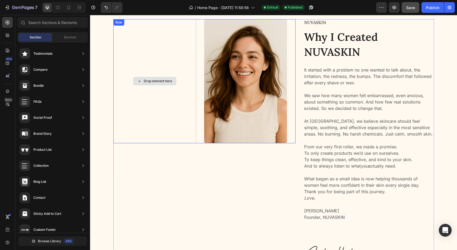
scroll to position [334, 0]
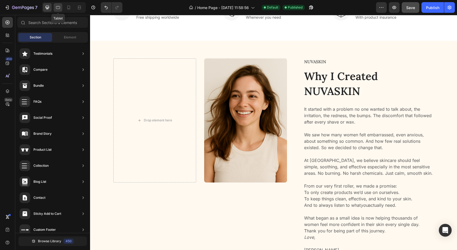
click at [61, 7] on div at bounding box center [58, 7] width 9 height 9
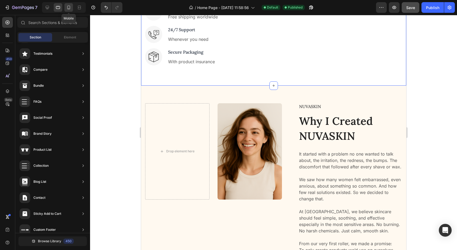
click at [71, 8] on icon at bounding box center [68, 7] width 5 height 5
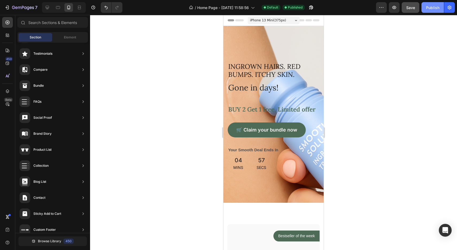
click at [428, 8] on div "Publish" at bounding box center [432, 8] width 13 height 6
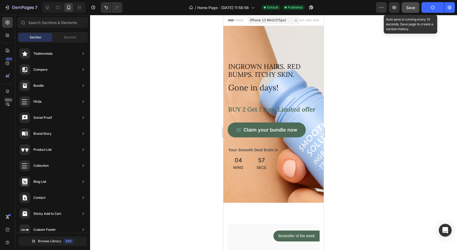
click at [409, 8] on span "Save" at bounding box center [410, 7] width 9 height 5
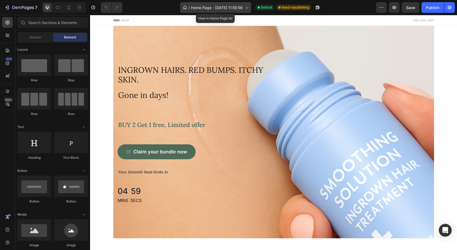
click at [221, 10] on span "Home Page - [DATE] 11:58:56" at bounding box center [217, 8] width 52 height 6
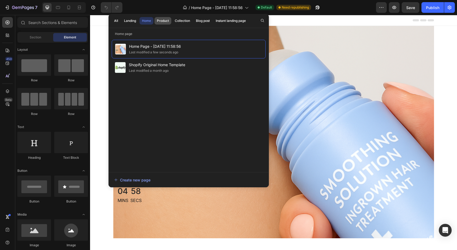
click at [168, 22] on div "Product" at bounding box center [163, 20] width 12 height 5
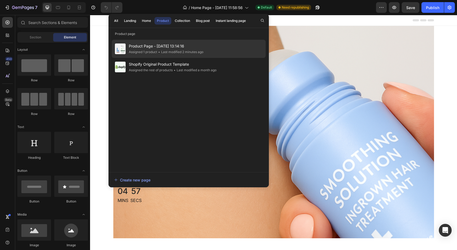
click at [153, 48] on span "Product Page - [DATE] 13:14:16" at bounding box center [166, 46] width 75 height 6
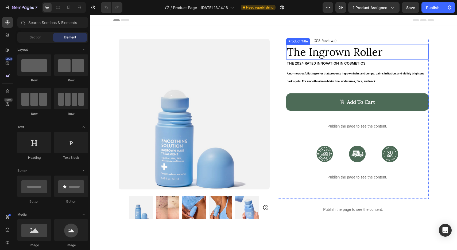
click at [307, 53] on h1 "The Ingrown Roller" at bounding box center [357, 52] width 142 height 15
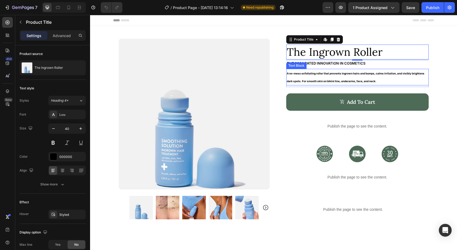
click at [335, 74] on strong "A no-mess exfoliating roller that prevents ingrown hairs and bumps, calms irrit…" at bounding box center [356, 77] width 138 height 11
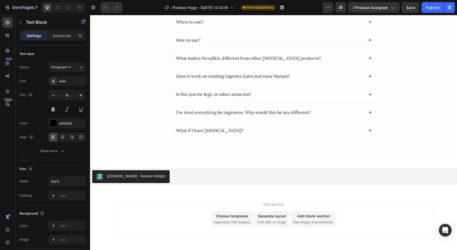
scroll to position [950, 0]
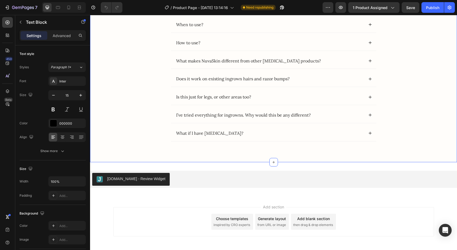
click at [142, 110] on div "FAQ Heading When to use? How to use? What makes NuvaSkin different from other […" at bounding box center [273, 75] width 356 height 154
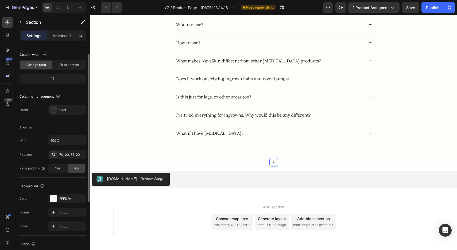
scroll to position [43, 0]
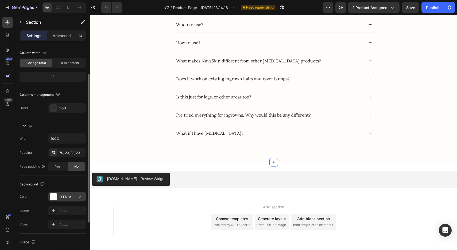
click at [62, 197] on div "FFFDFA" at bounding box center [66, 197] width 15 height 5
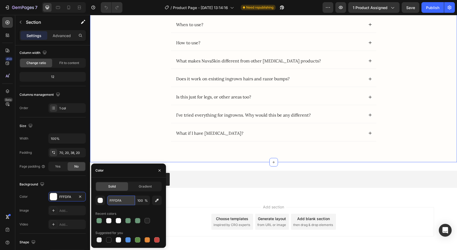
click at [115, 199] on input "FFFDFA" at bounding box center [121, 201] width 28 height 10
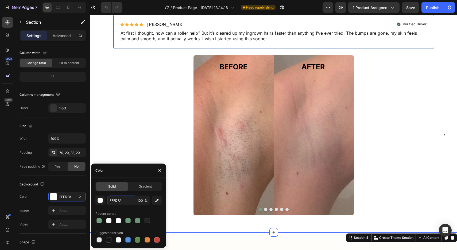
scroll to position [692, 0]
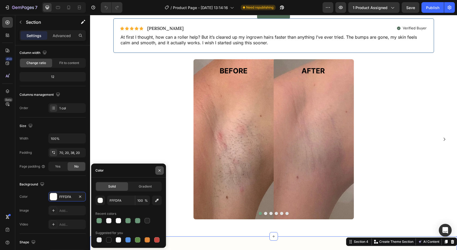
click at [158, 172] on icon "button" at bounding box center [159, 171] width 4 height 4
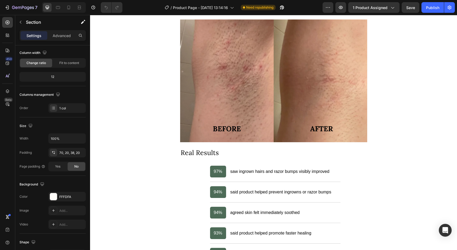
scroll to position [0, 0]
